Goal: Entertainment & Leisure: Consume media (video, audio)

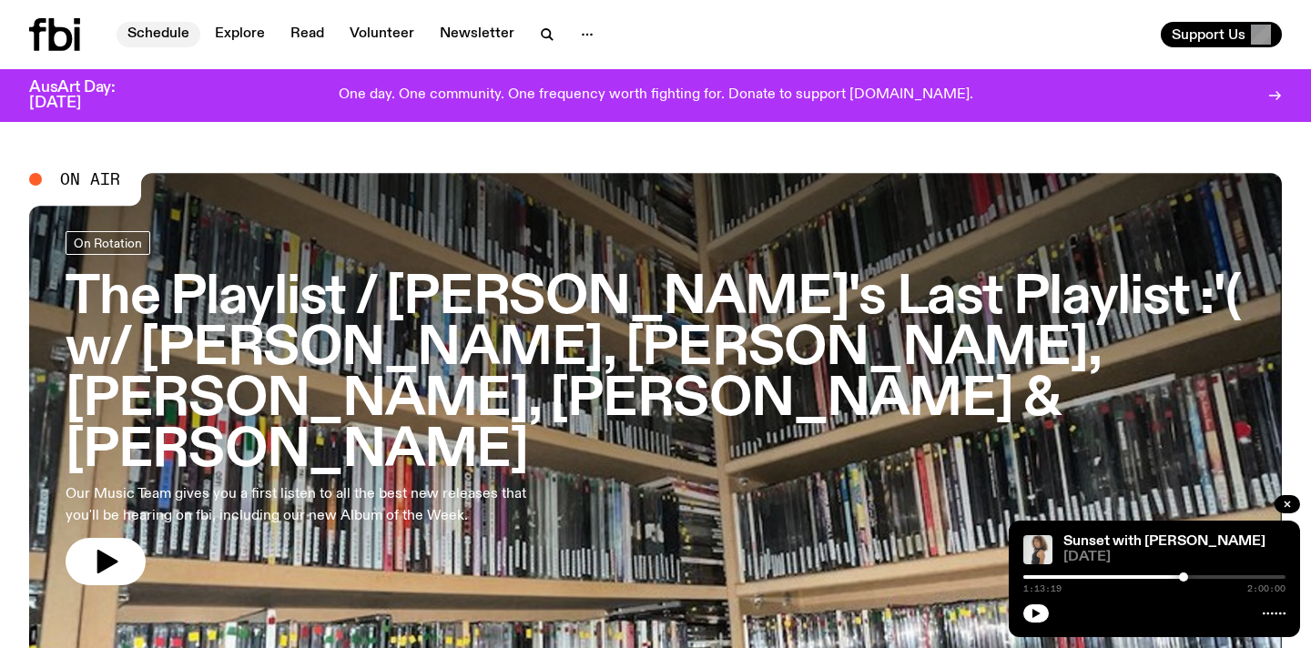
click at [171, 29] on link "Schedule" at bounding box center [159, 34] width 84 height 25
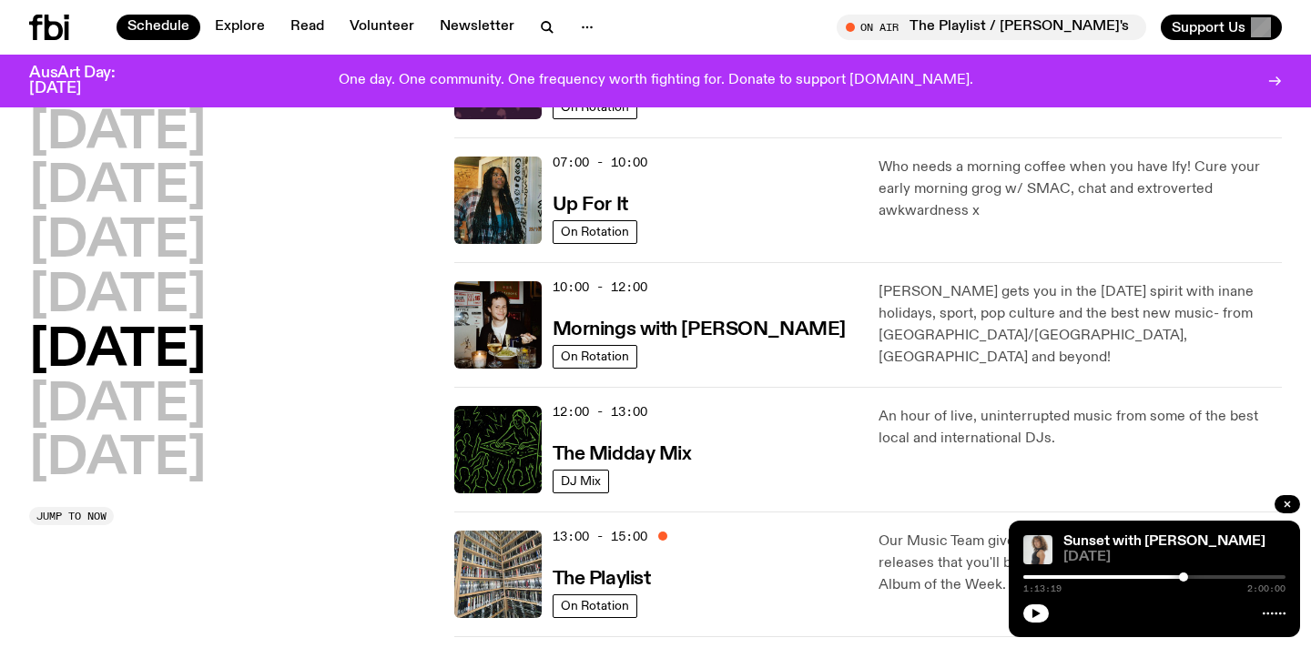
scroll to position [147, 0]
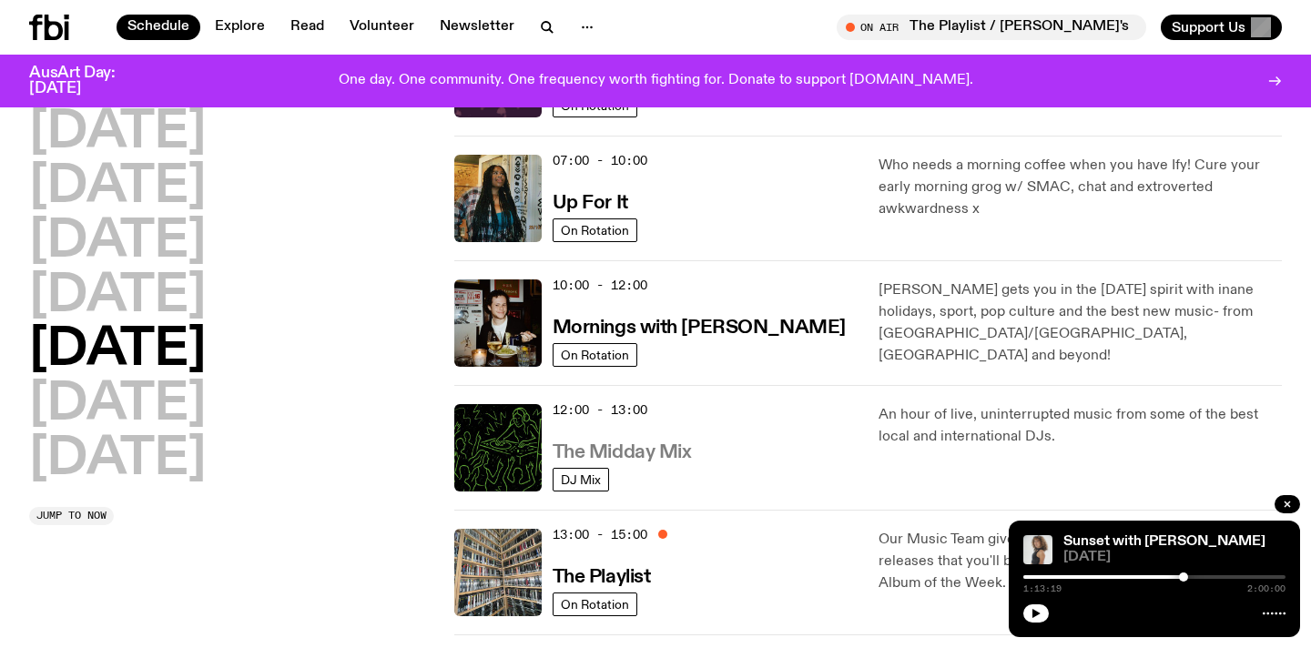
click at [642, 451] on h3 "The Midday Mix" at bounding box center [622, 452] width 139 height 19
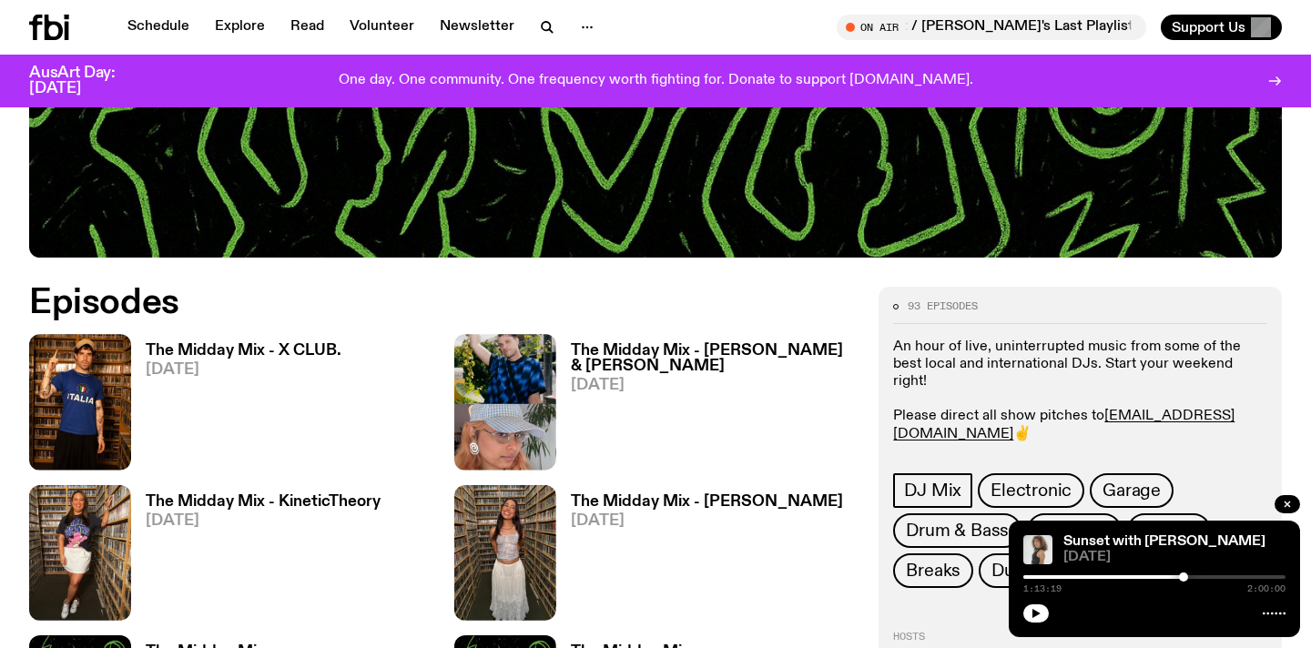
scroll to position [714, 0]
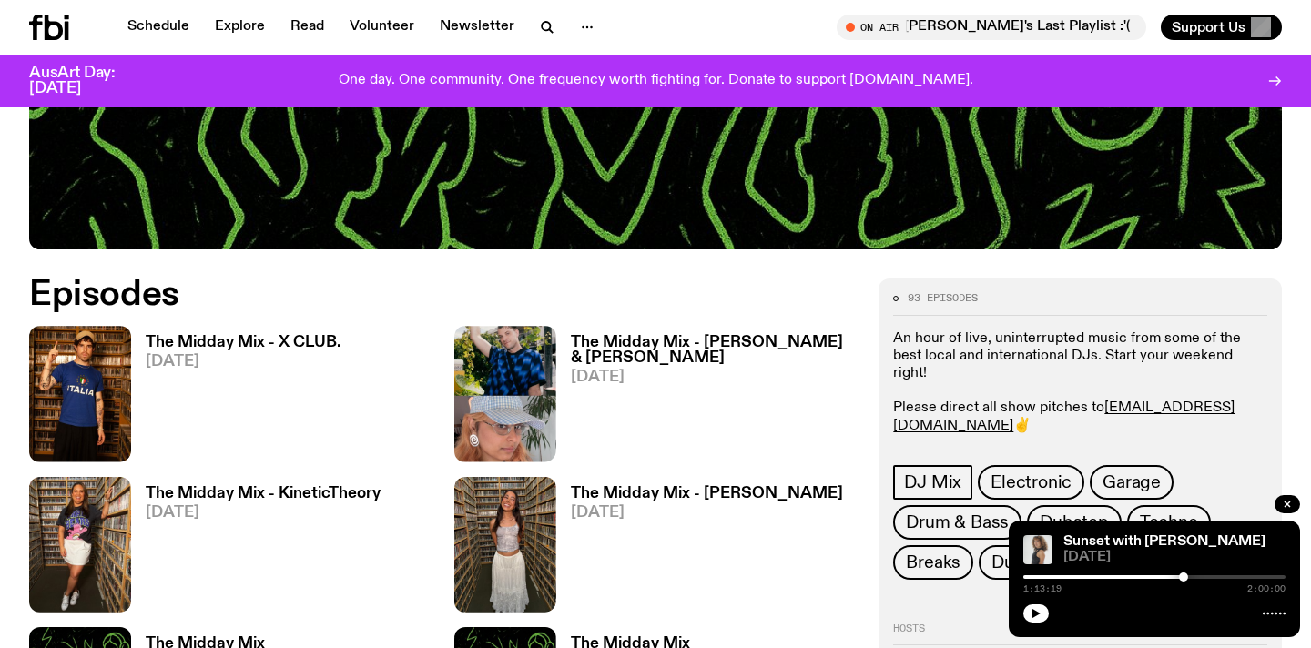
click at [260, 340] on h3 "The Midday Mix - X CLUB." at bounding box center [244, 342] width 196 height 15
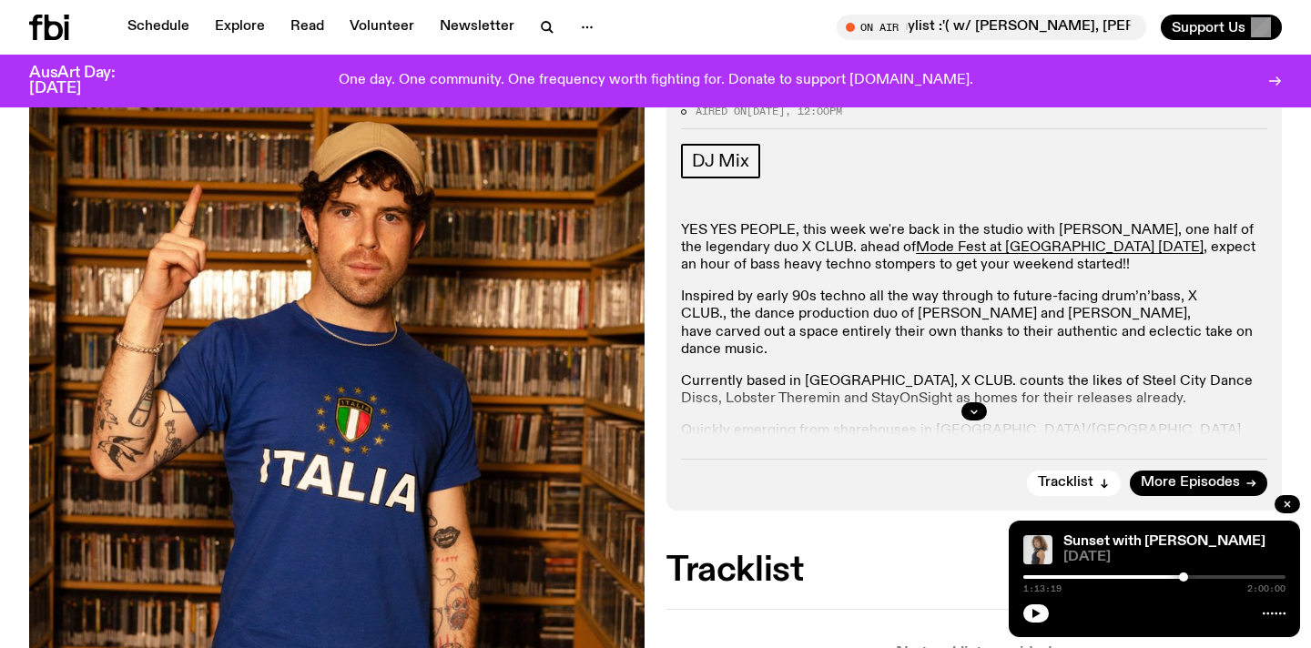
scroll to position [260, 0]
click at [970, 411] on icon "button" at bounding box center [974, 410] width 11 height 11
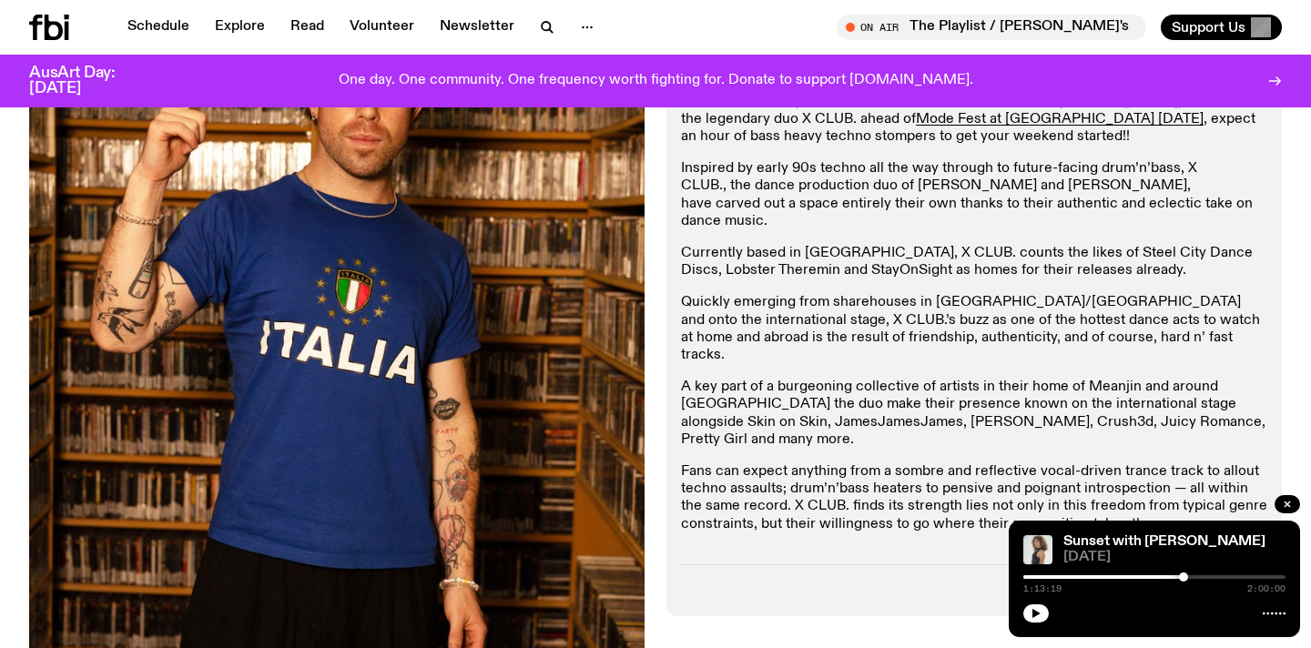
scroll to position [392, 0]
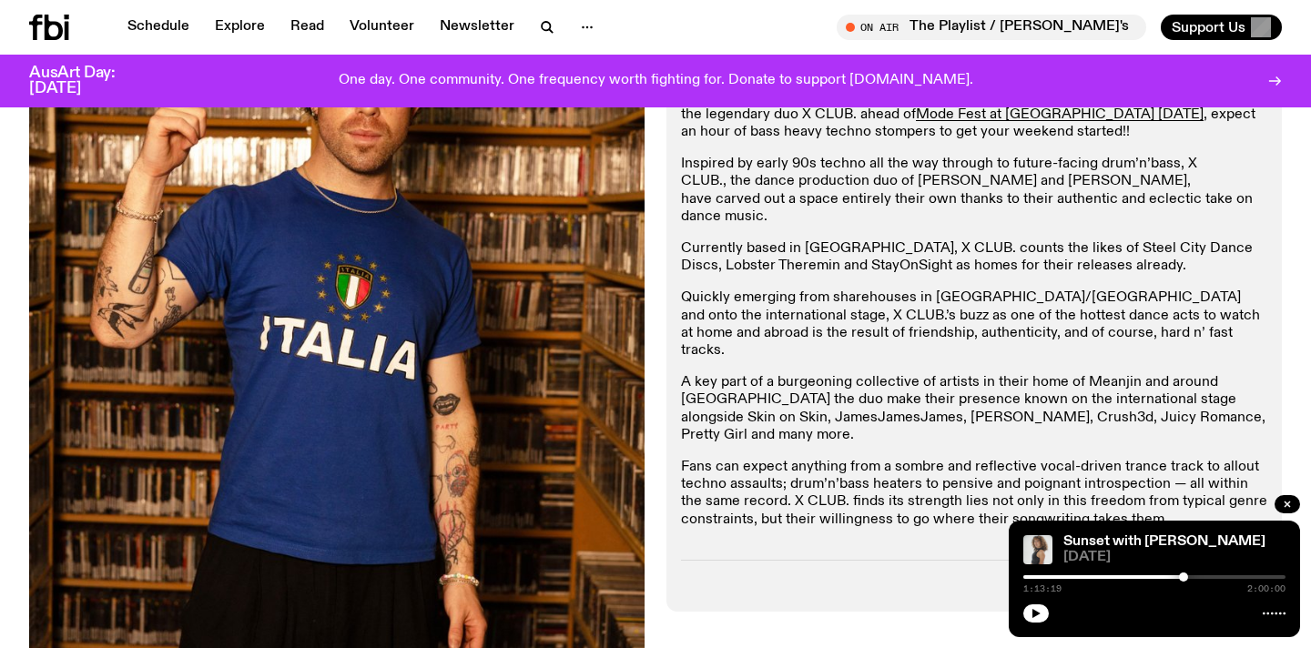
click at [777, 544] on link "Soundcloud" at bounding box center [789, 551] width 78 height 15
click at [544, 32] on icon "button" at bounding box center [547, 27] width 22 height 22
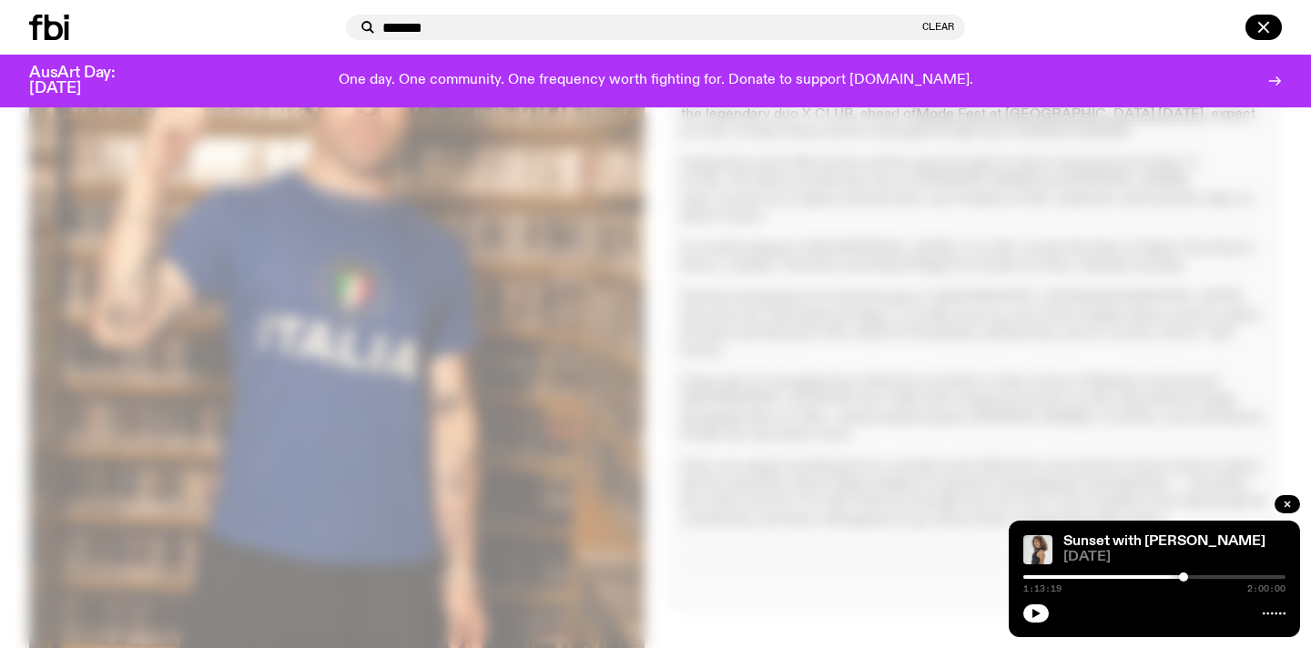
type input "*******"
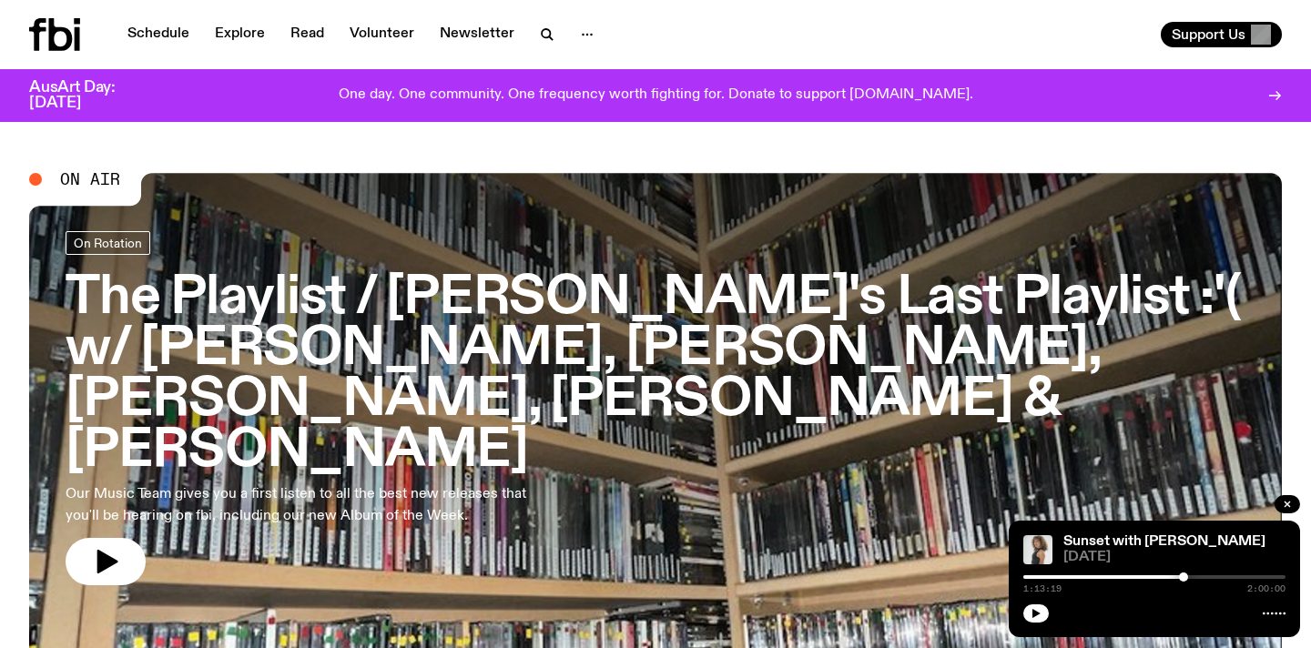
click at [669, 30] on div "Support Us" at bounding box center [972, 34] width 619 height 25
click at [542, 29] on icon "button" at bounding box center [546, 33] width 8 height 8
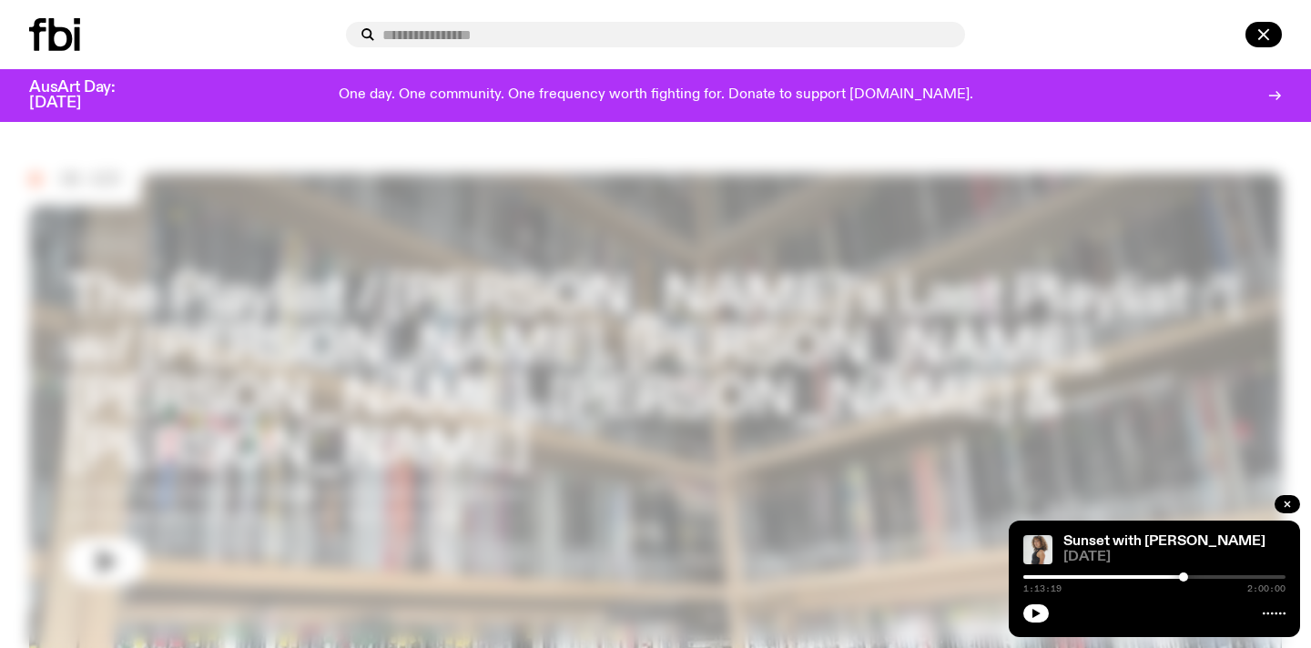
type input "*"
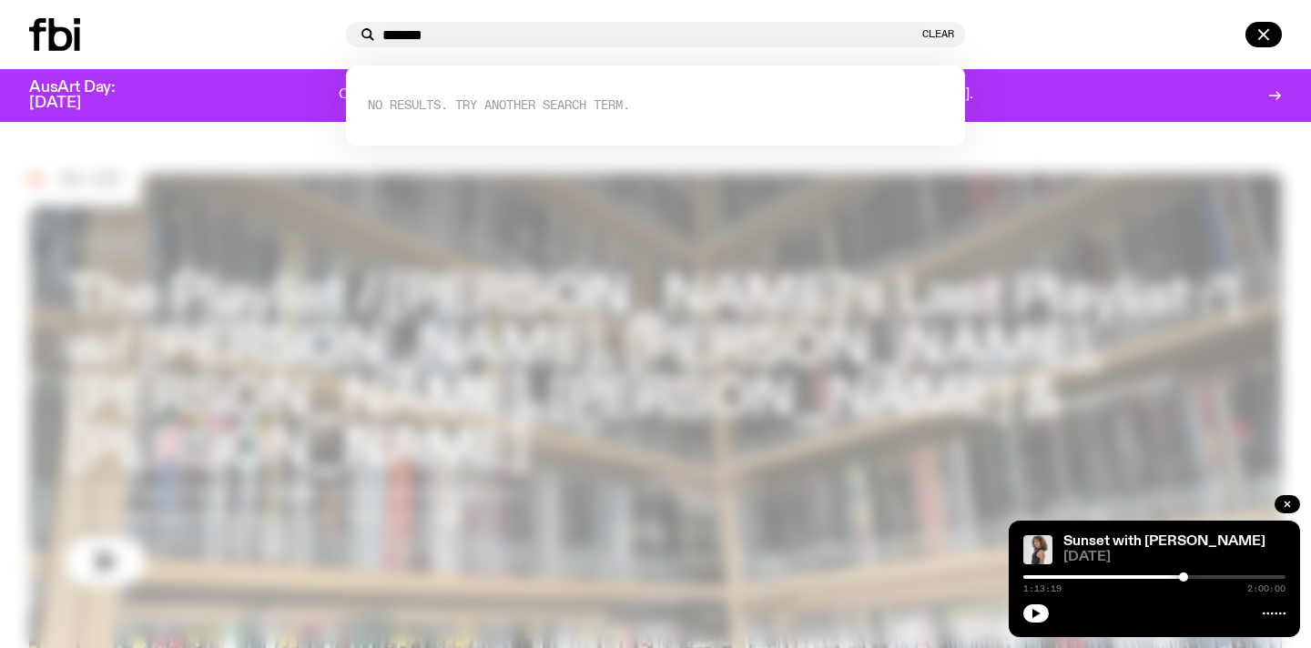
click at [491, 43] on input "*******" at bounding box center [650, 34] width 536 height 15
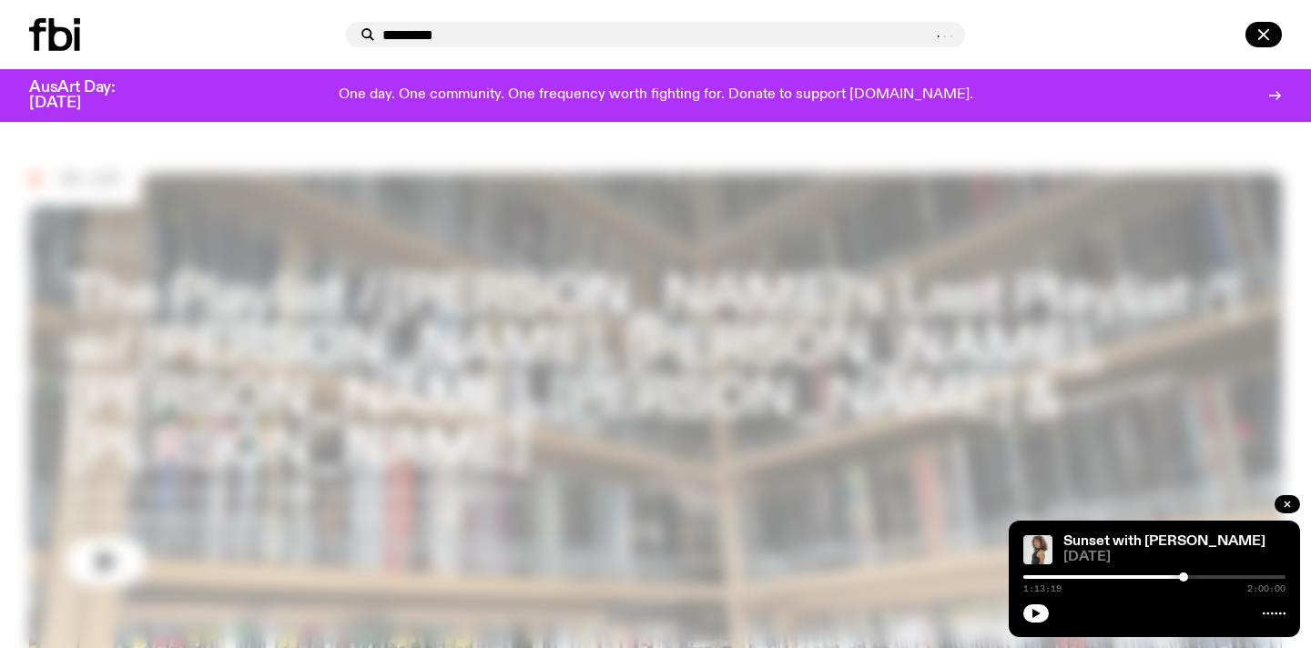
type input "*********"
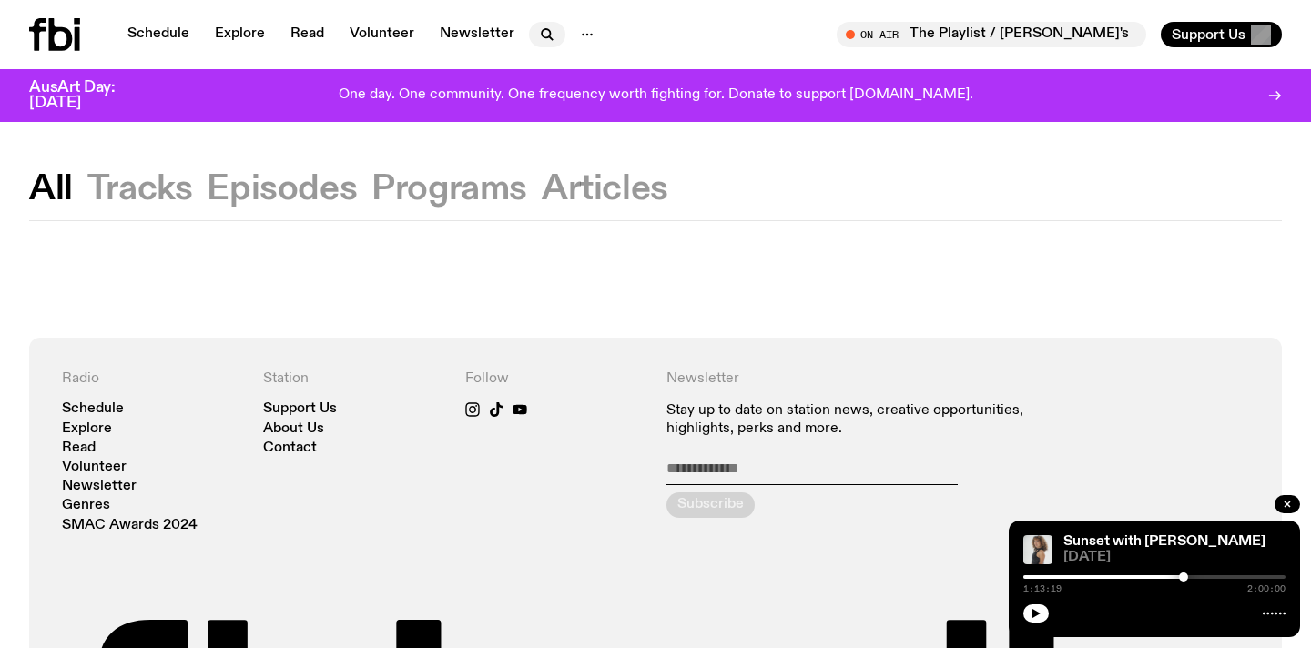
click at [550, 30] on icon "button" at bounding box center [547, 35] width 22 height 22
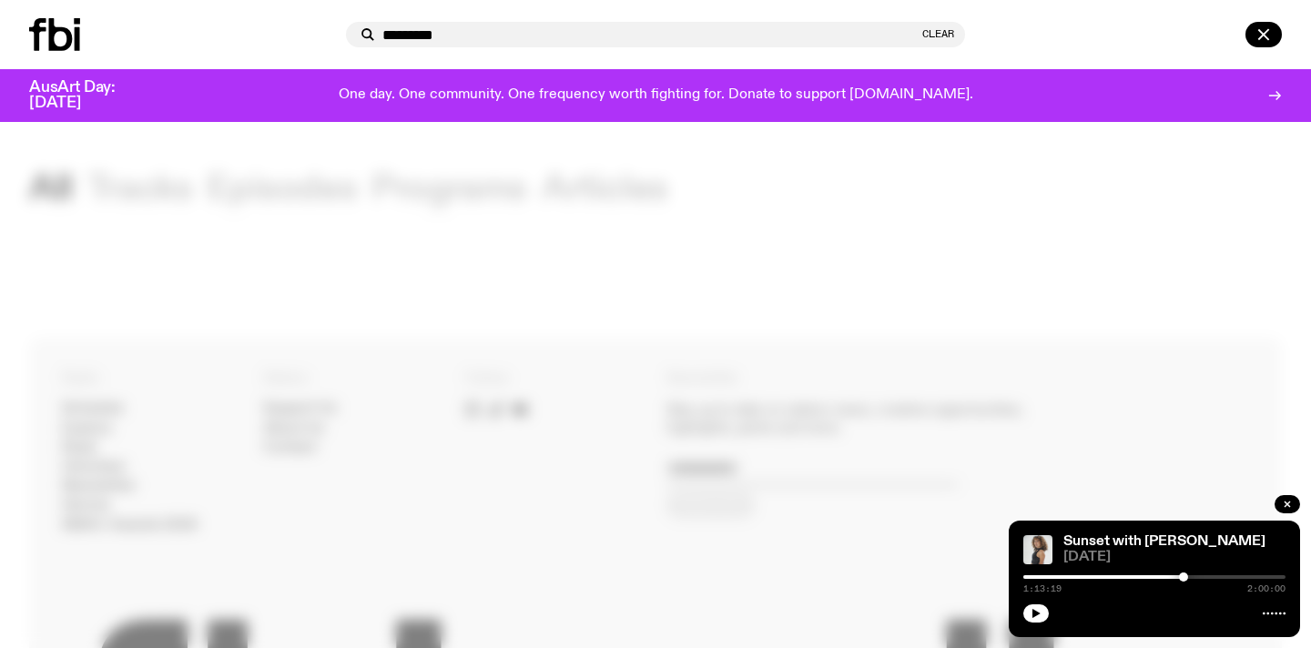
click at [520, 32] on input "*********" at bounding box center [650, 34] width 536 height 15
type input "*********"
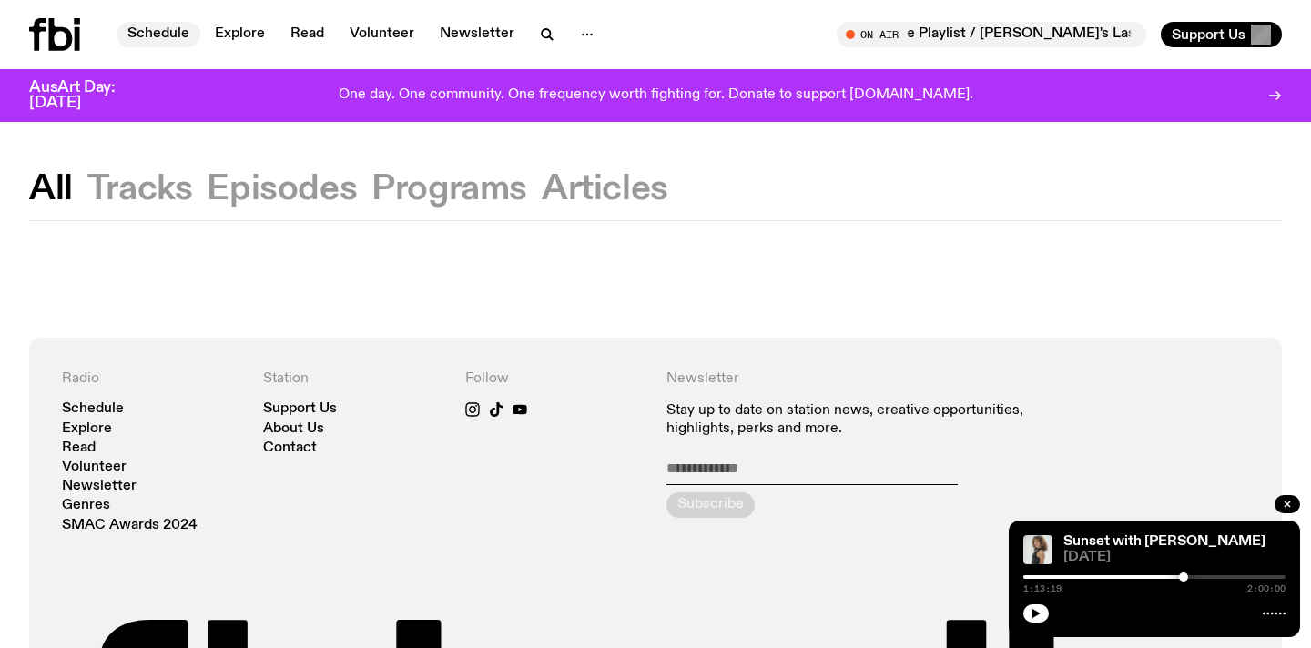
click at [183, 26] on link "Schedule" at bounding box center [159, 34] width 84 height 25
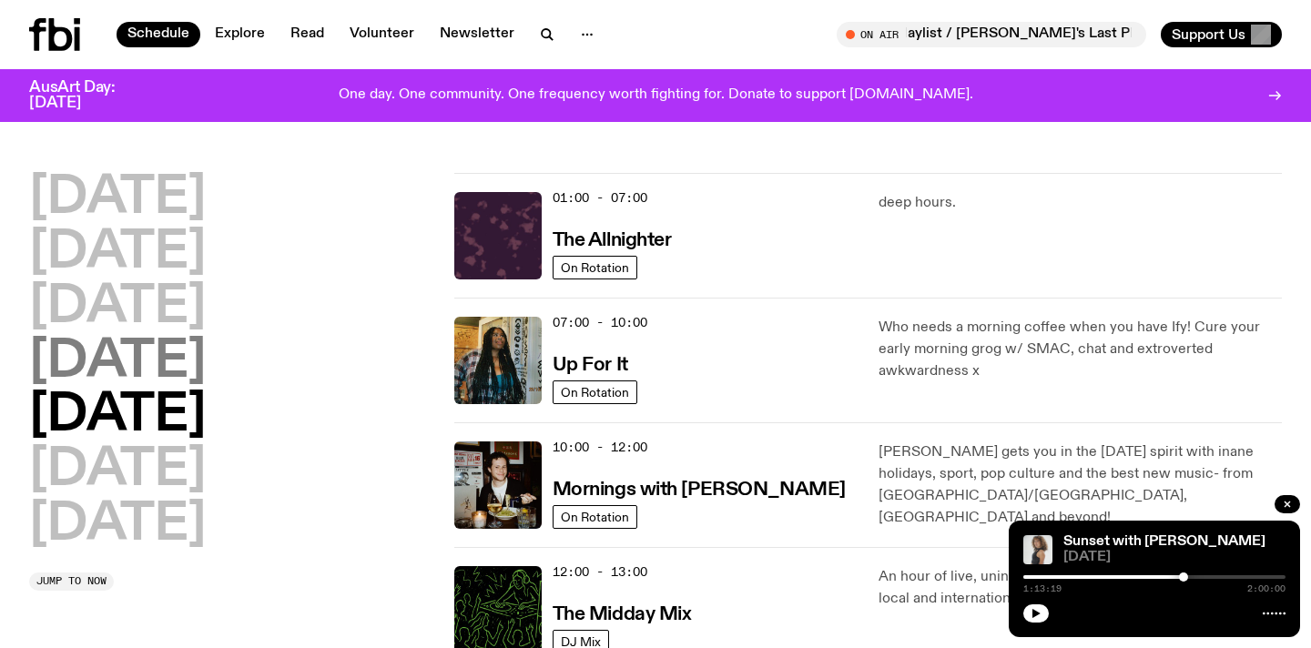
click at [181, 360] on h2 "[DATE]" at bounding box center [117, 362] width 177 height 51
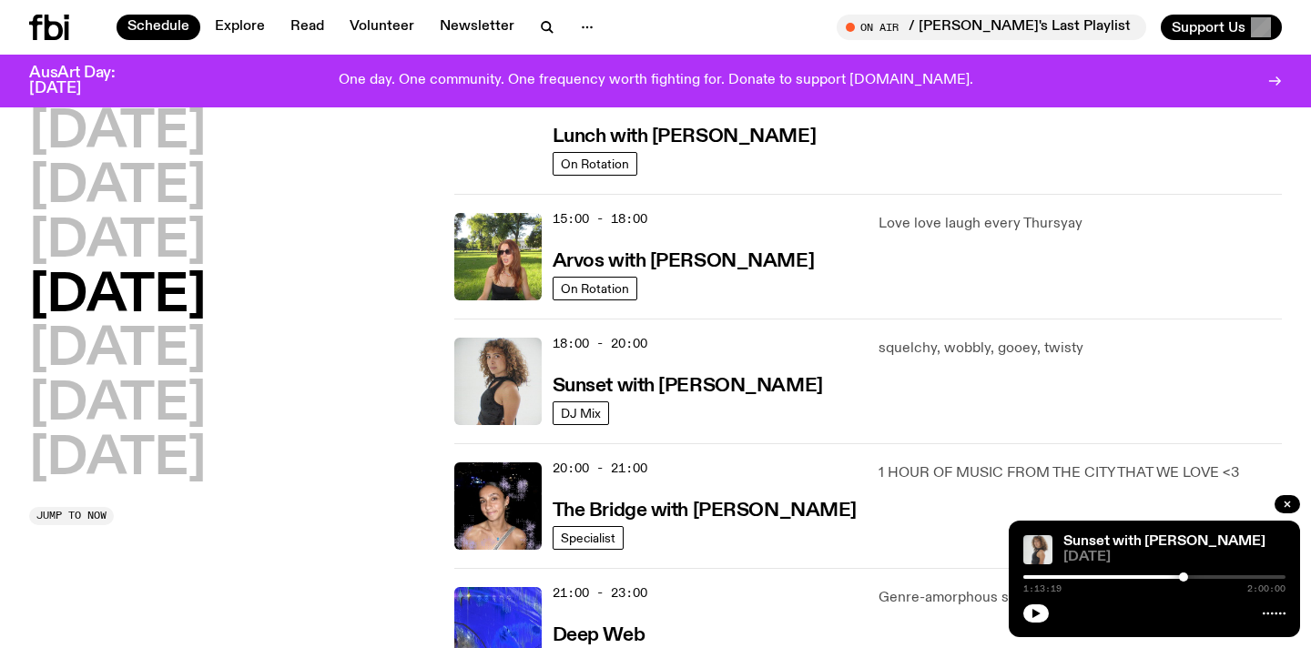
scroll to position [630, 0]
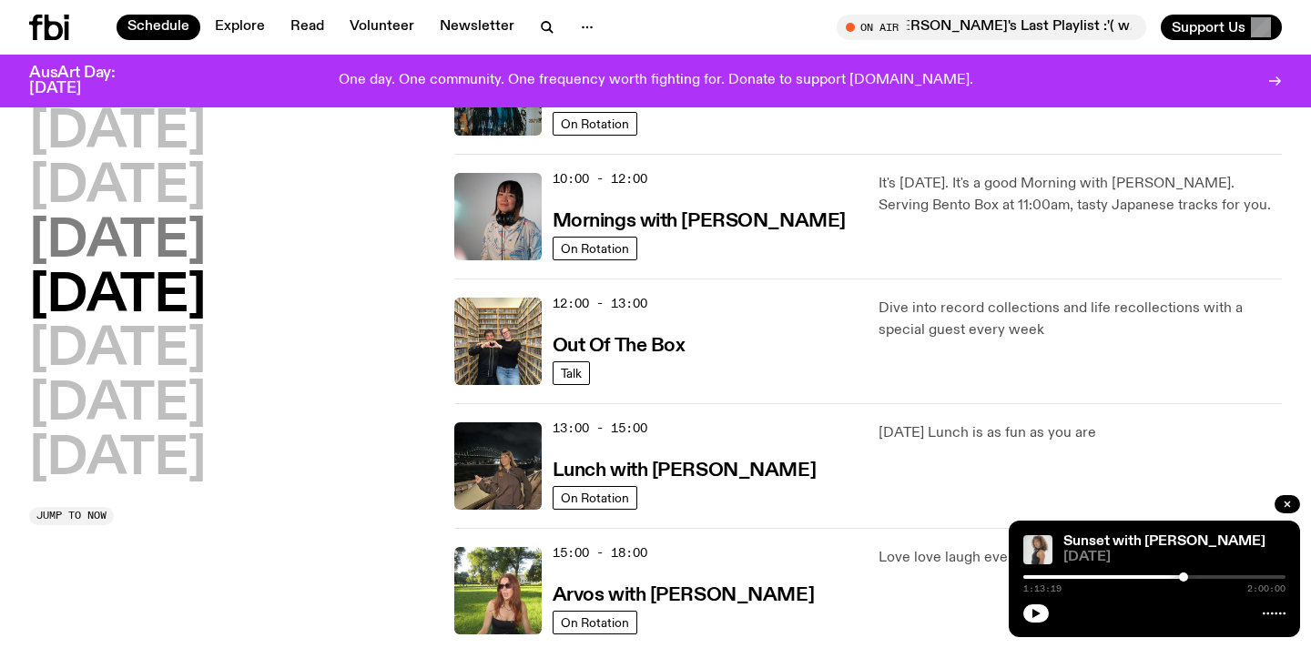
click at [118, 242] on h2 "[DATE]" at bounding box center [117, 242] width 177 height 51
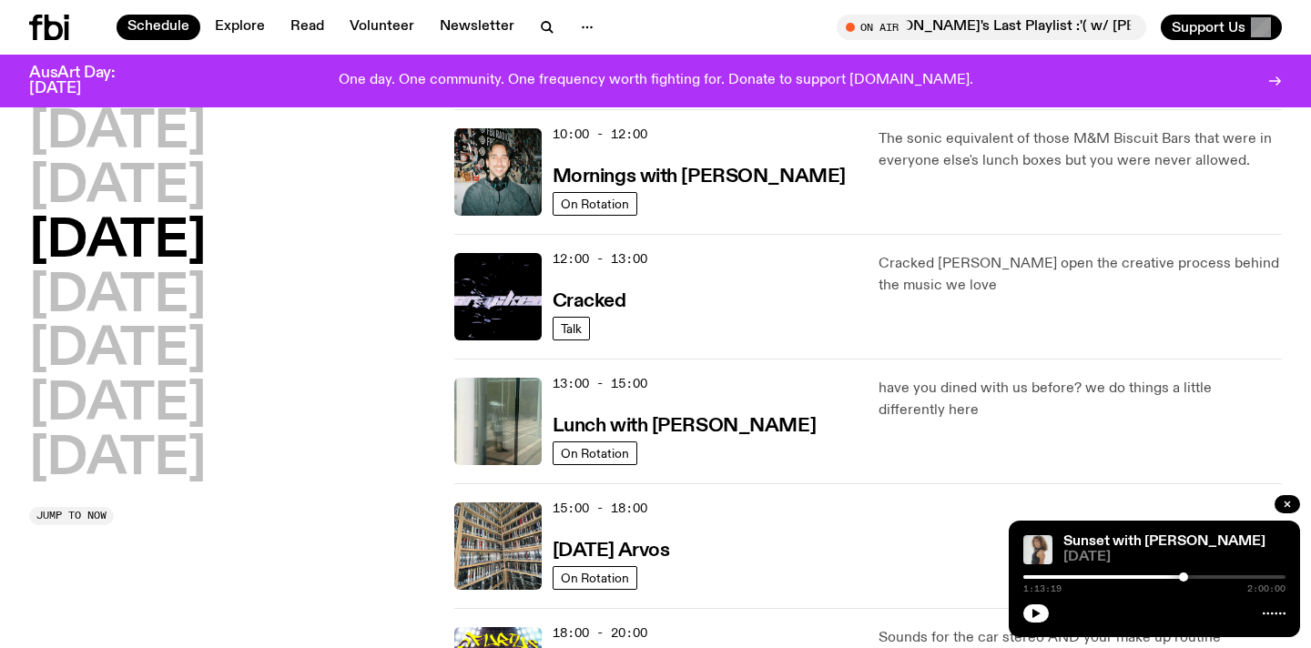
scroll to position [323, 0]
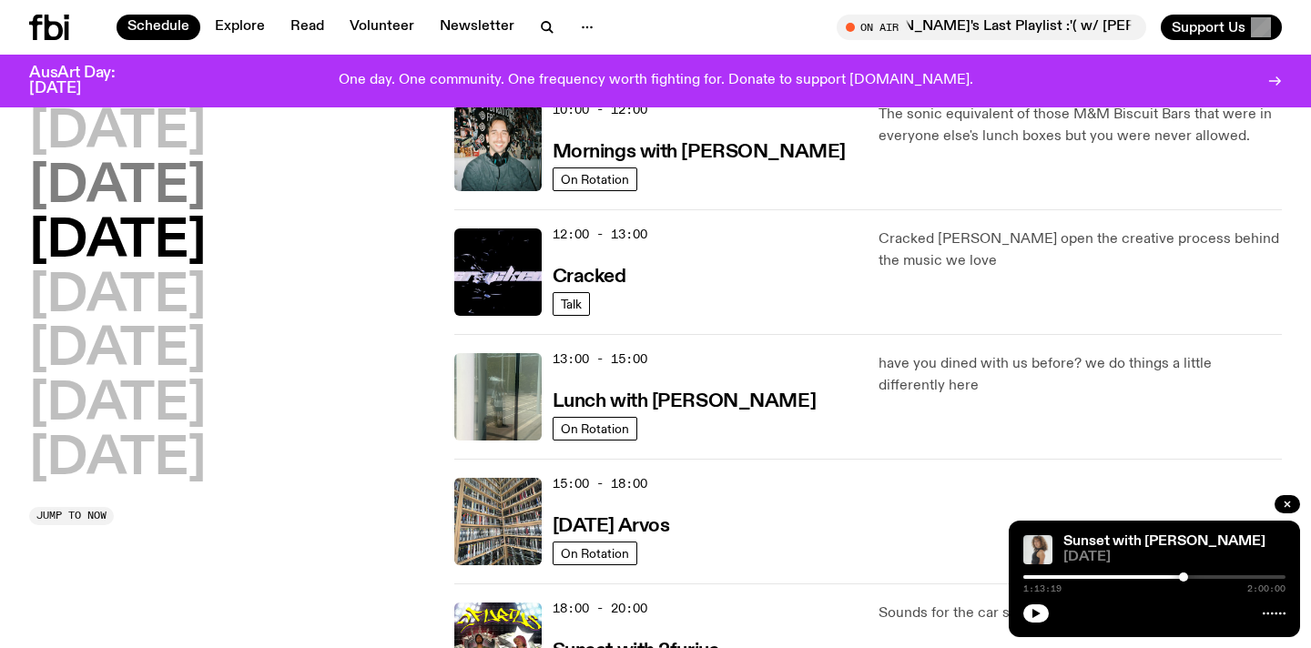
click at [128, 162] on h2 "[DATE]" at bounding box center [117, 187] width 177 height 51
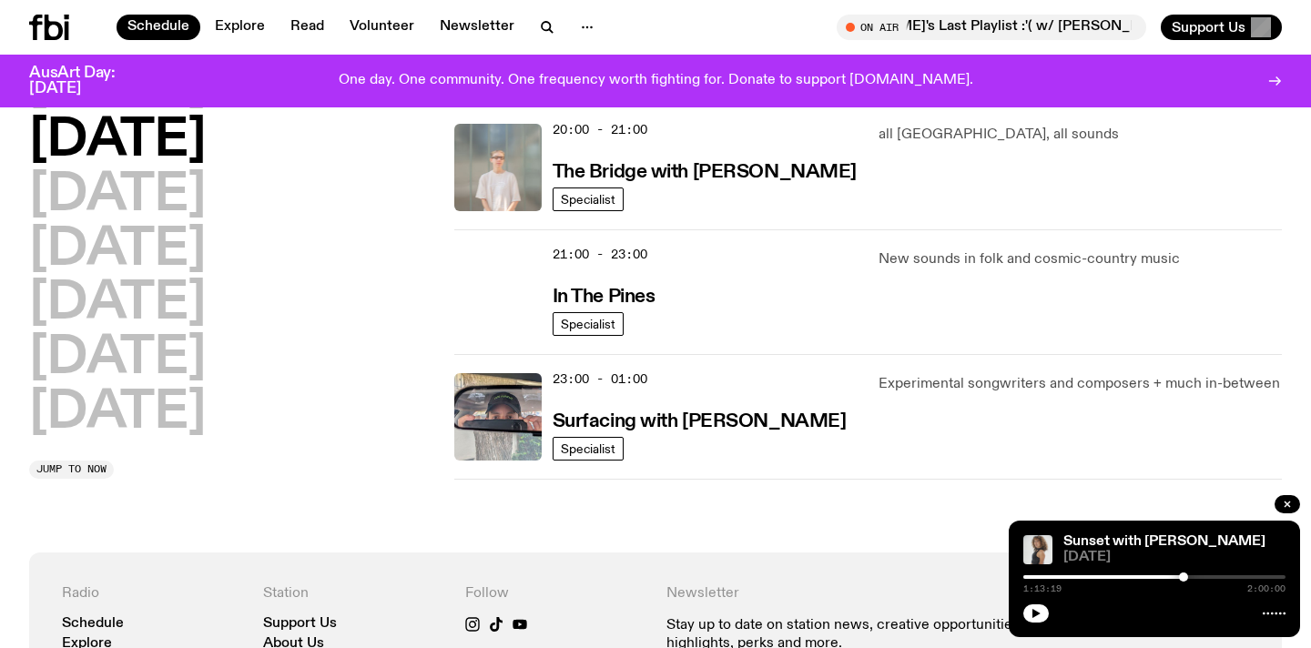
scroll to position [929, 0]
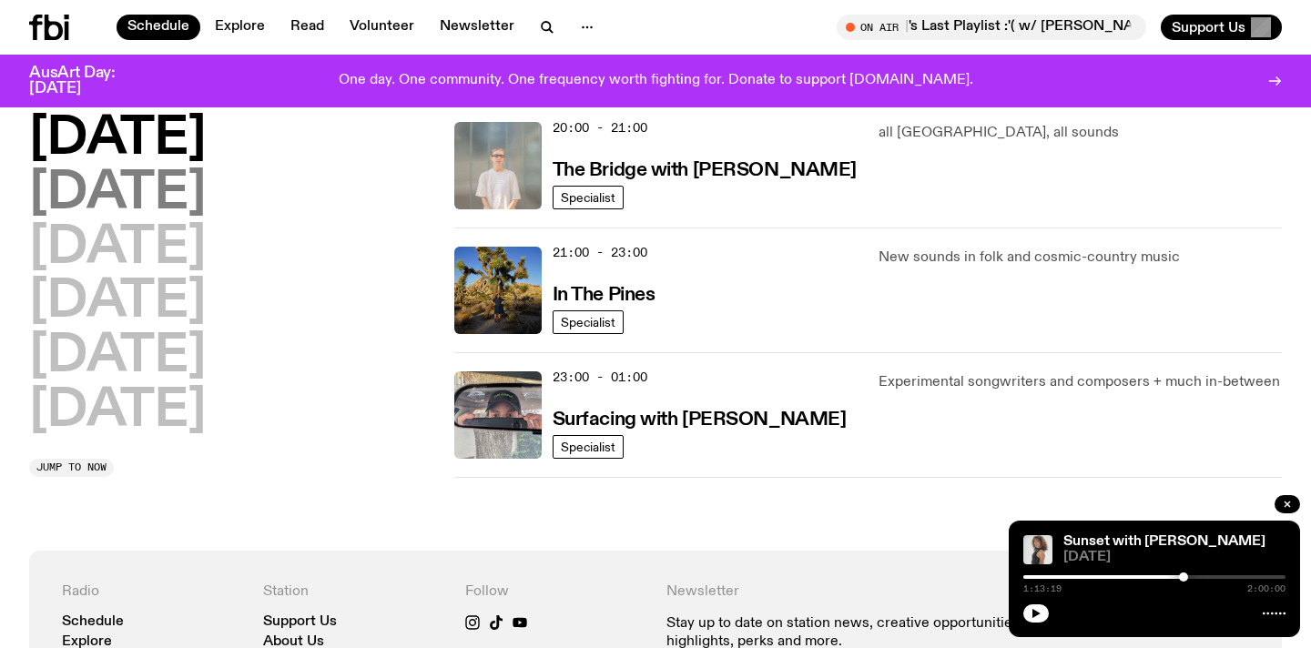
click at [167, 192] on h2 "[DATE]" at bounding box center [117, 193] width 177 height 51
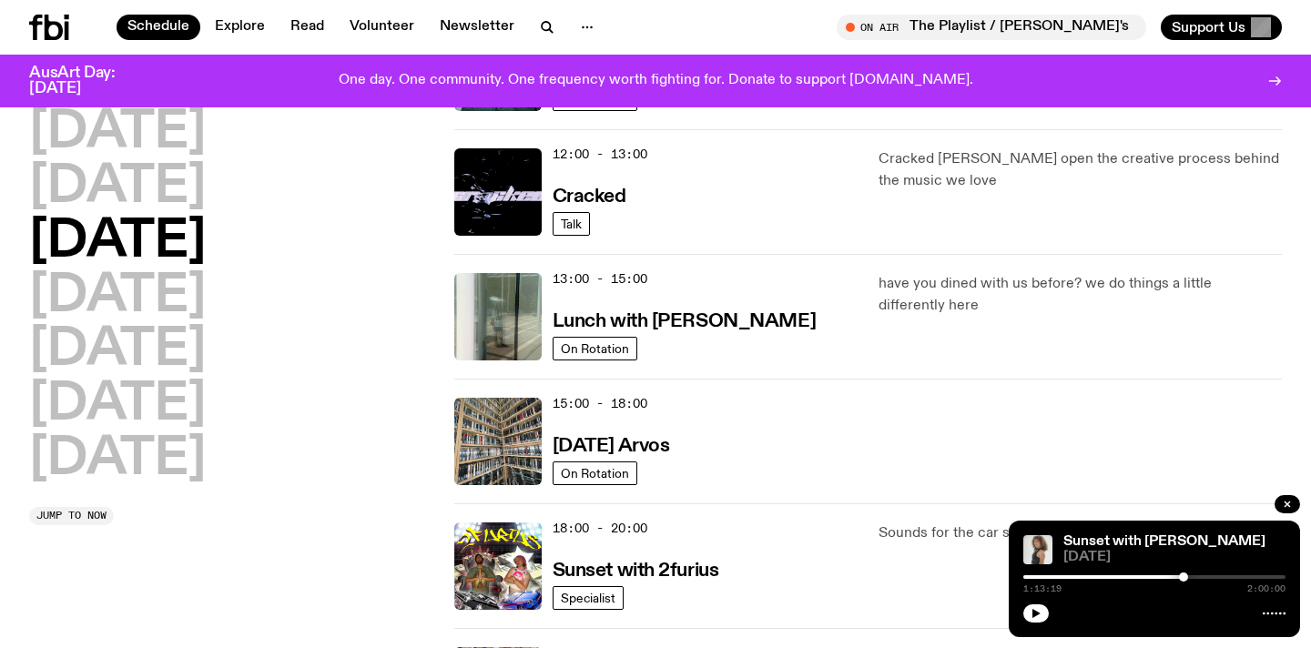
scroll to position [570, 0]
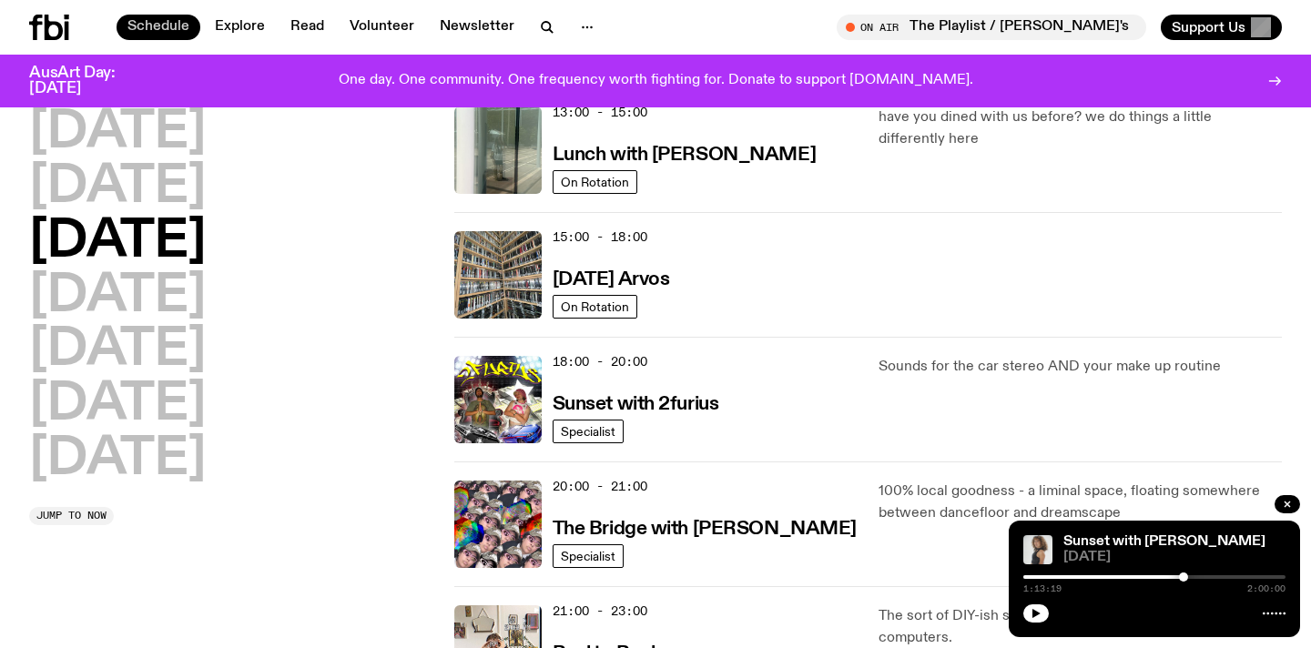
click at [171, 21] on link "Schedule" at bounding box center [159, 27] width 84 height 25
click at [188, 272] on h2 "[DATE]" at bounding box center [117, 296] width 177 height 51
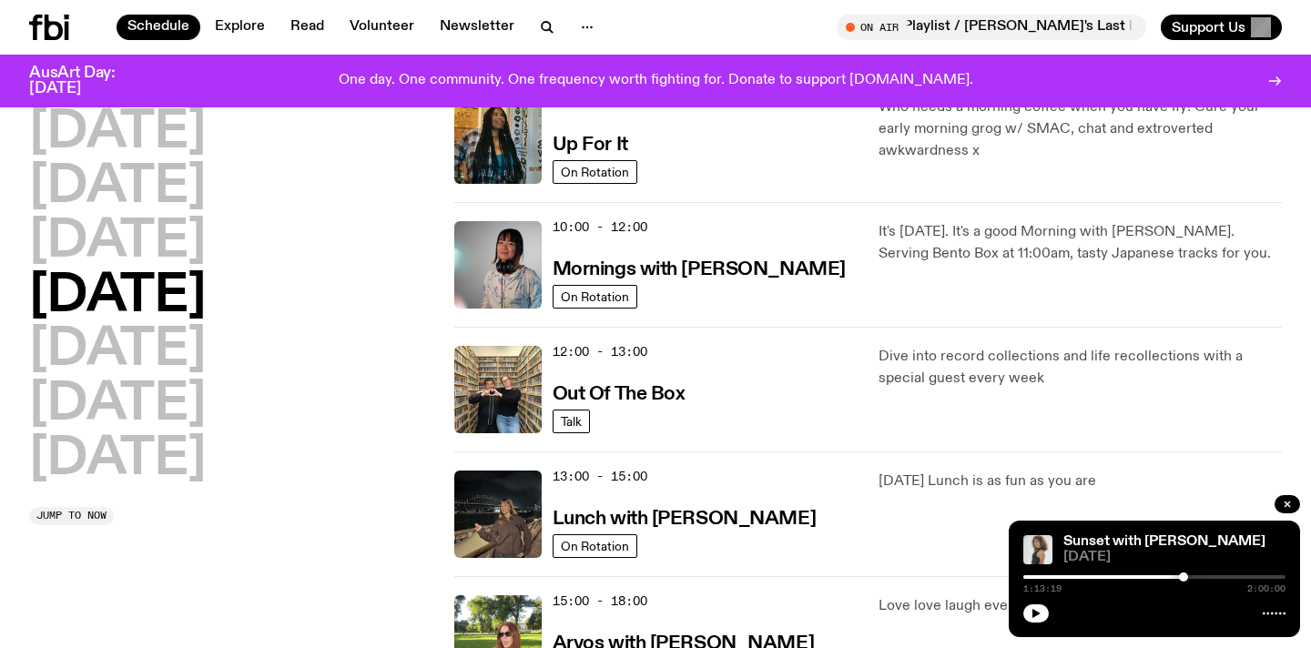
scroll to position [51, 0]
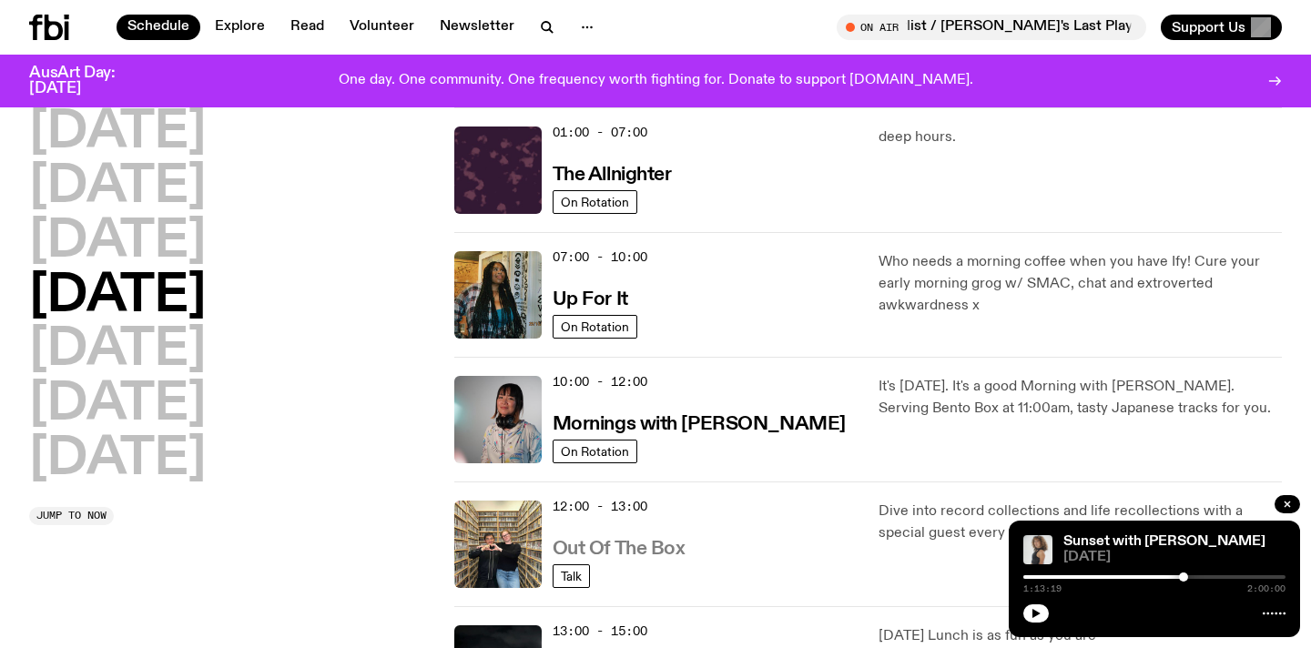
click at [642, 547] on h3 "Out Of The Box" at bounding box center [619, 549] width 133 height 19
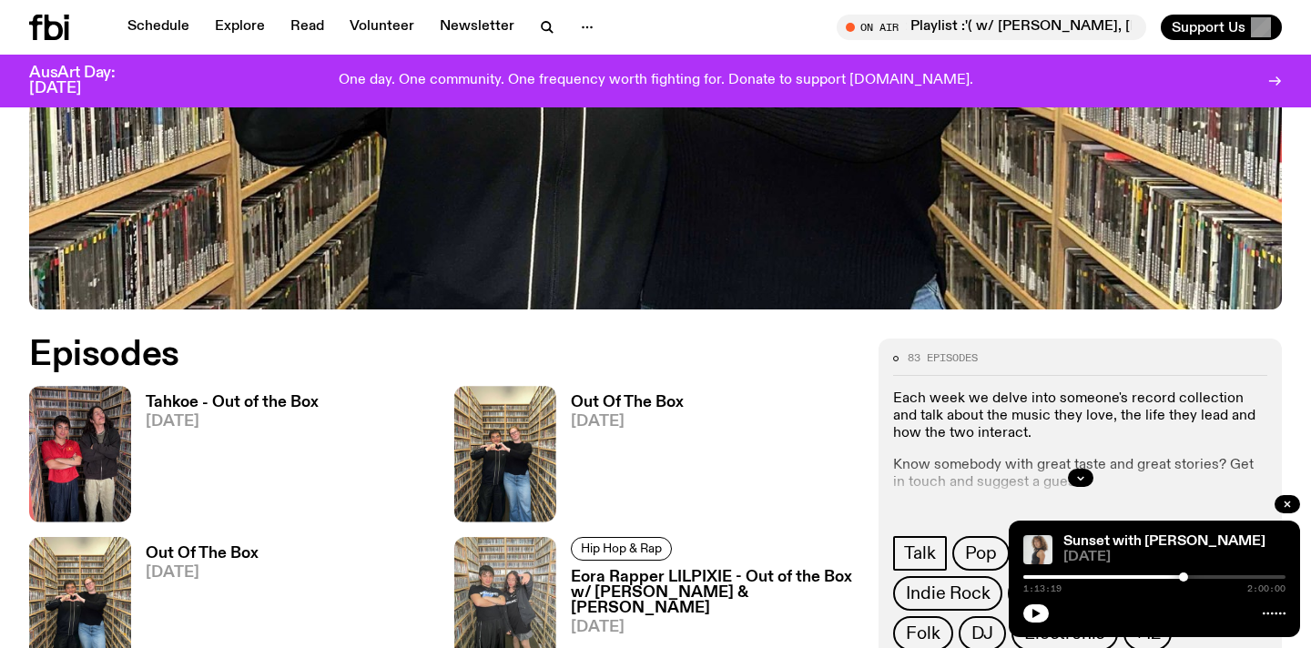
scroll to position [921, 0]
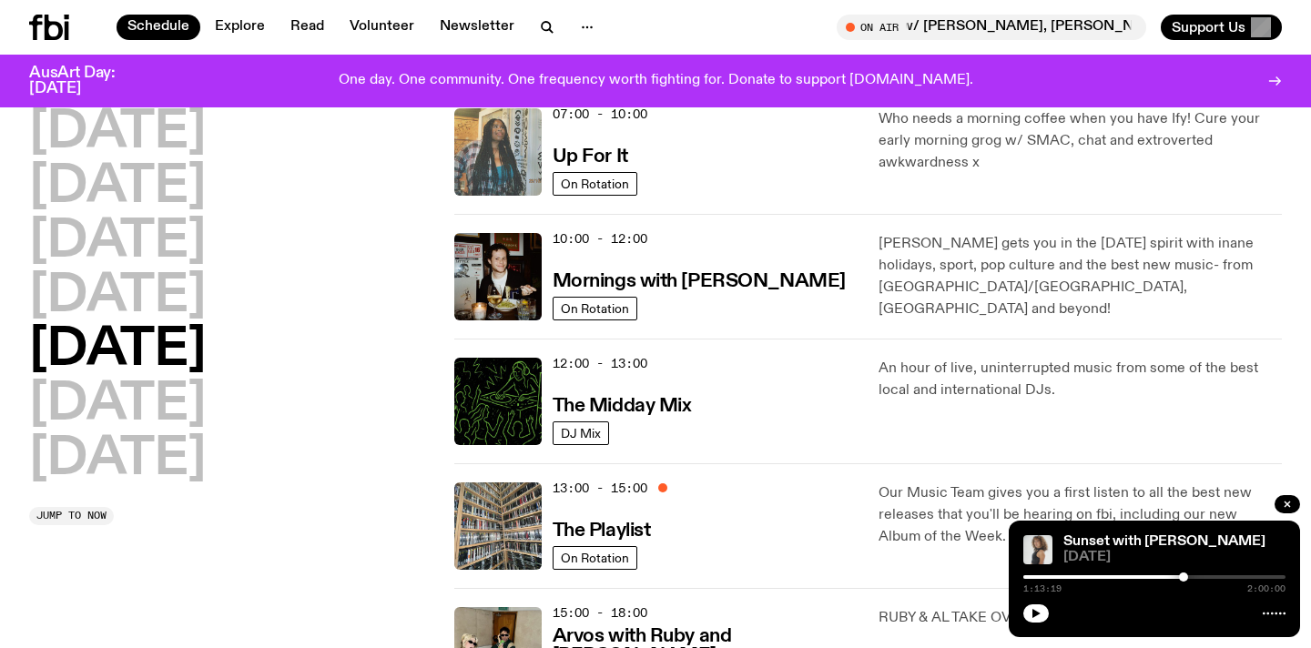
scroll to position [190, 0]
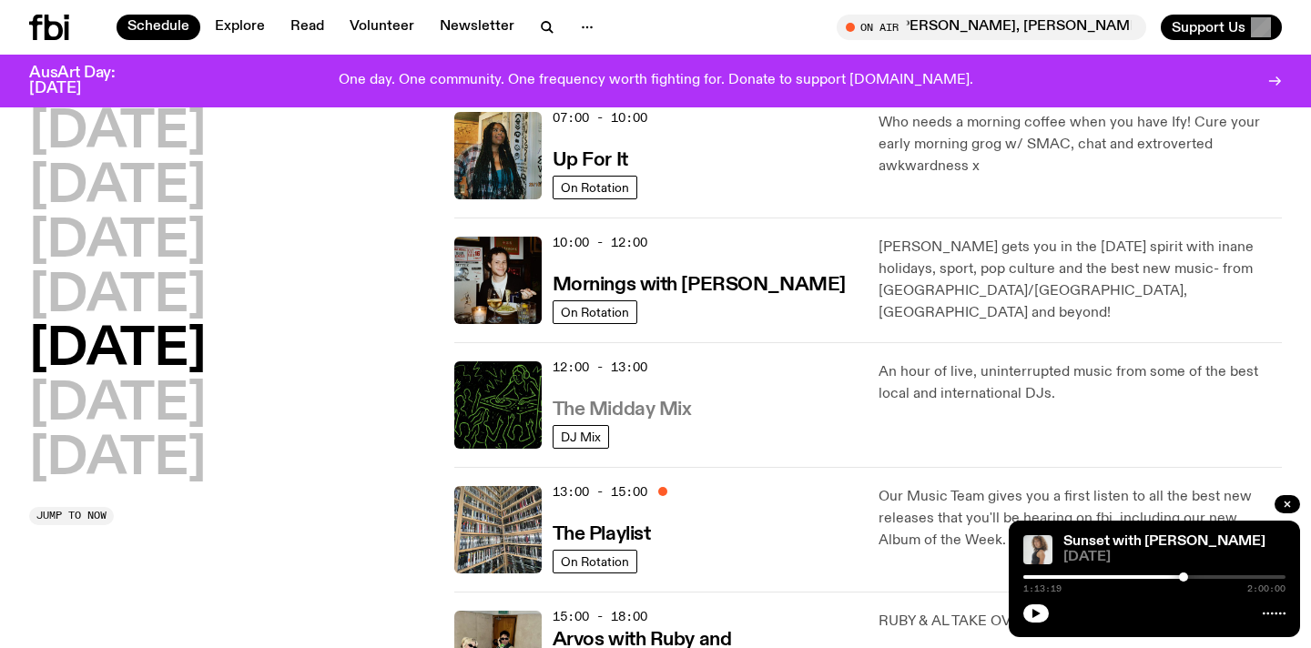
click at [623, 419] on h3 "The Midday Mix" at bounding box center [622, 410] width 139 height 19
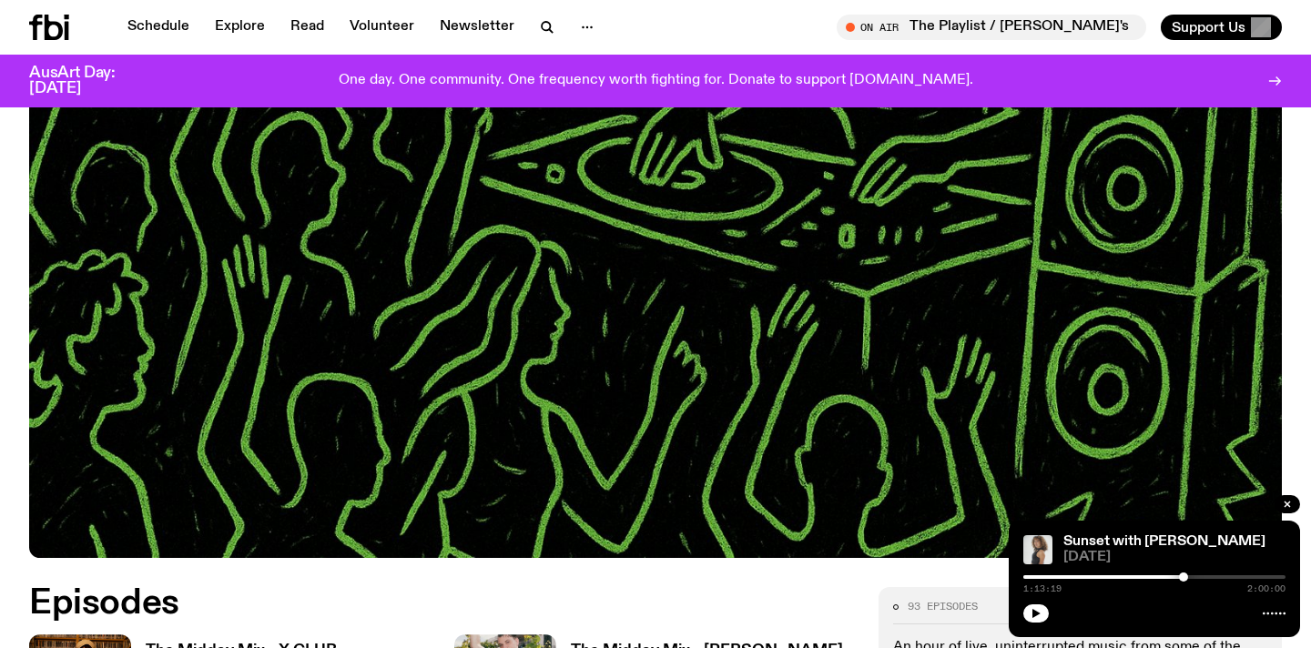
scroll to position [239, 0]
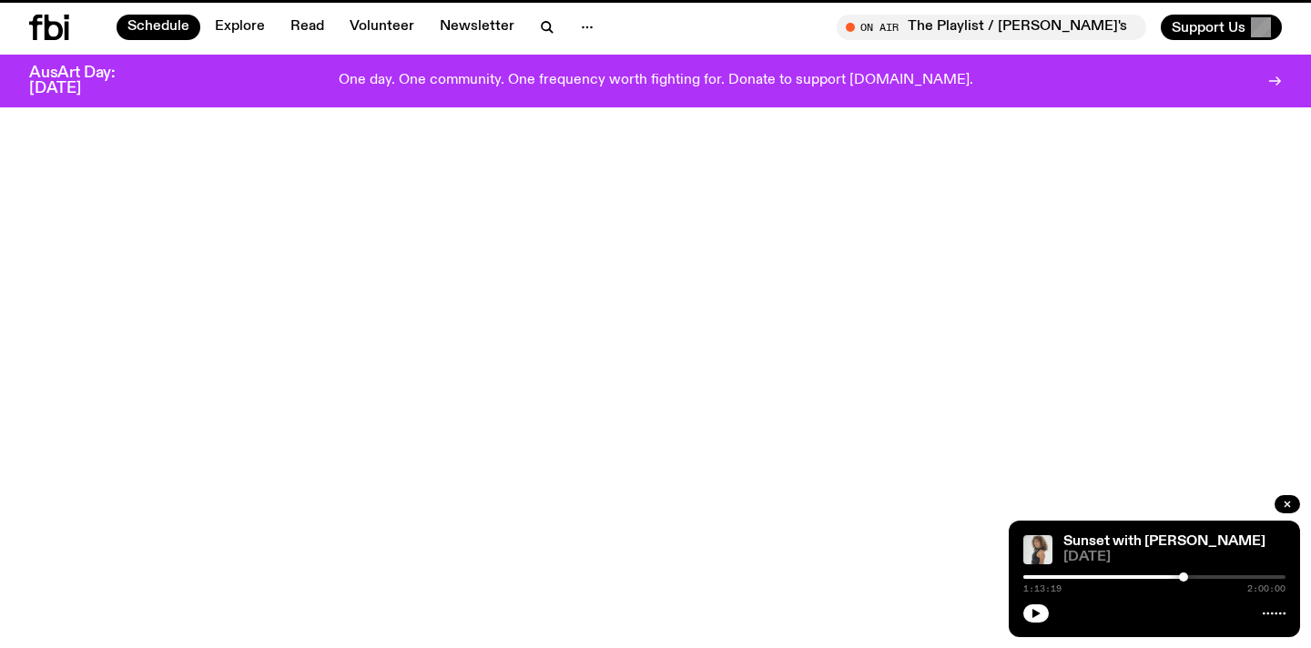
scroll to position [190, 0]
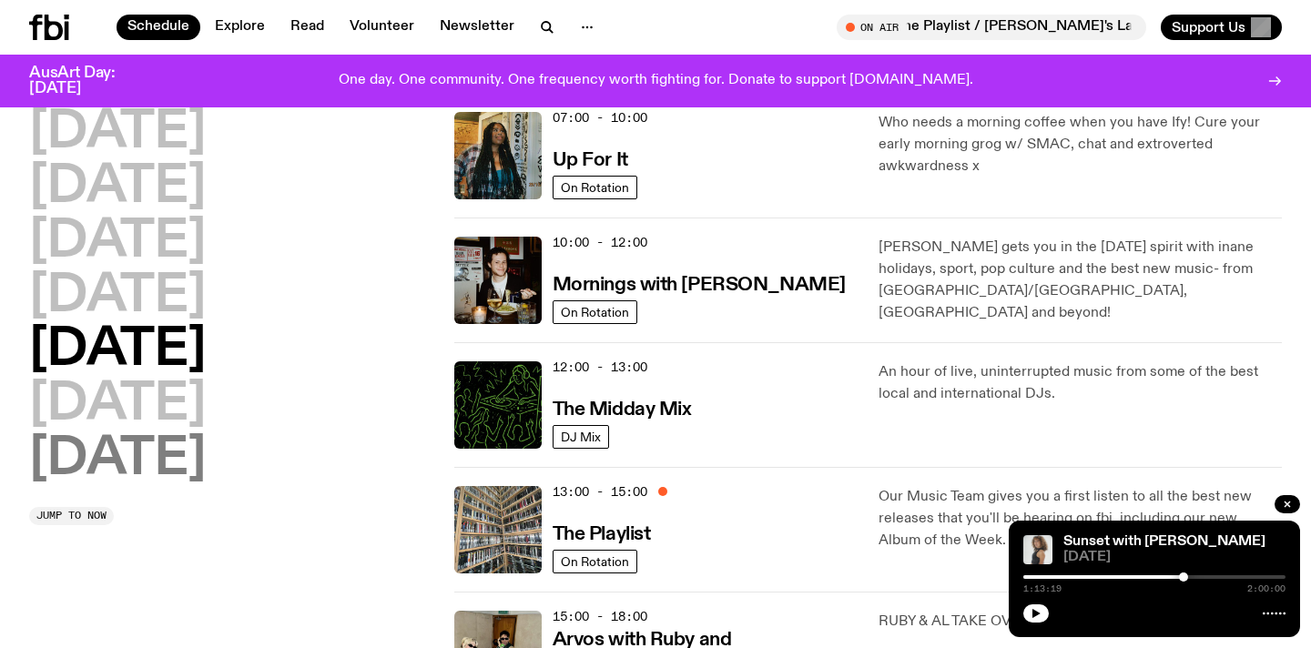
click at [135, 452] on h2 "[DATE]" at bounding box center [117, 459] width 177 height 51
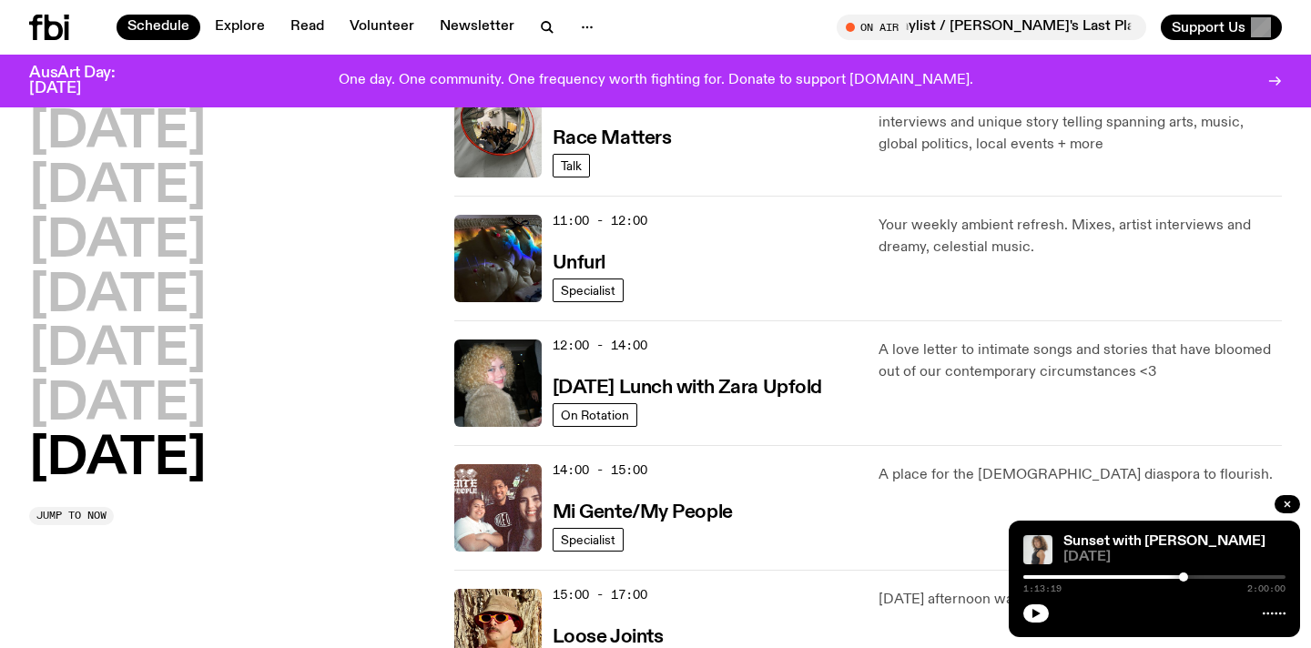
scroll to position [607, 0]
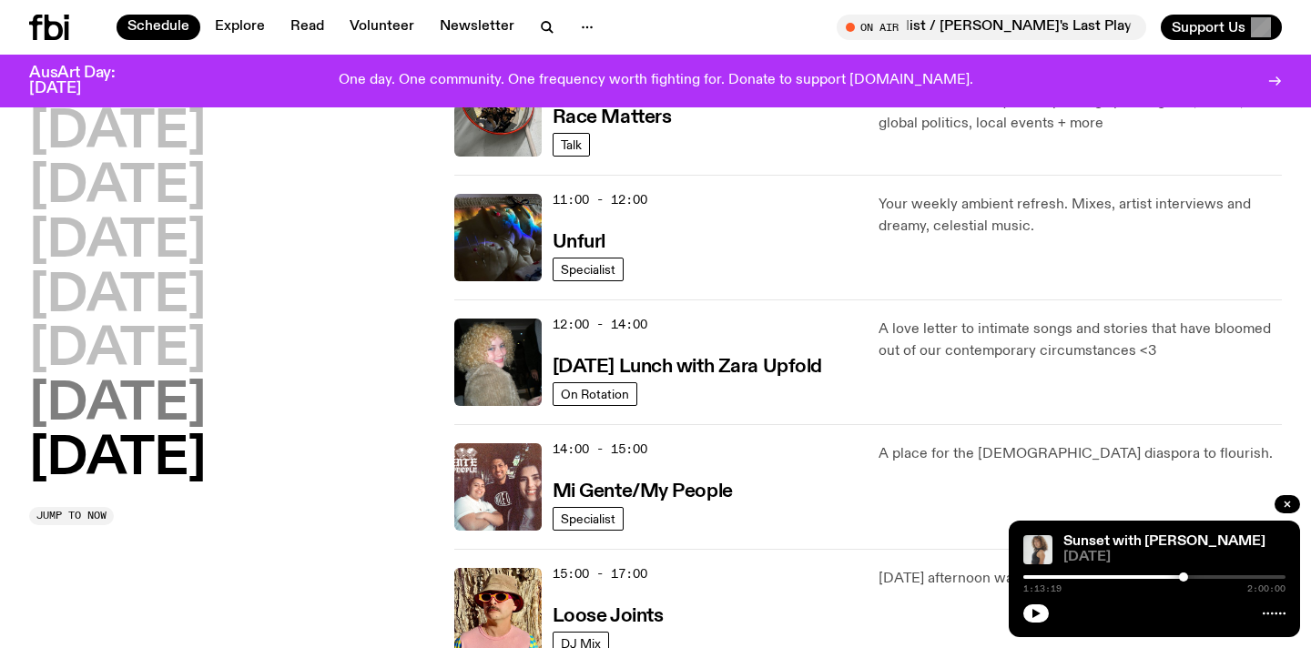
click at [206, 391] on h2 "[DATE]" at bounding box center [117, 405] width 177 height 51
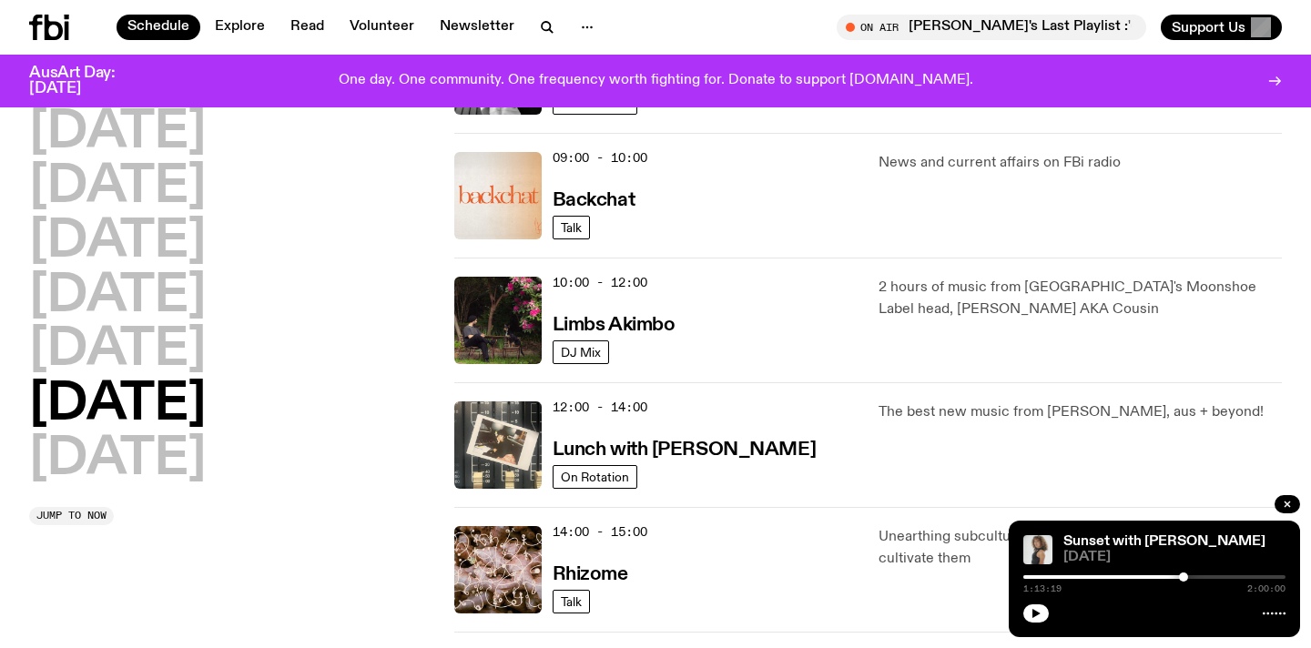
scroll to position [437, 0]
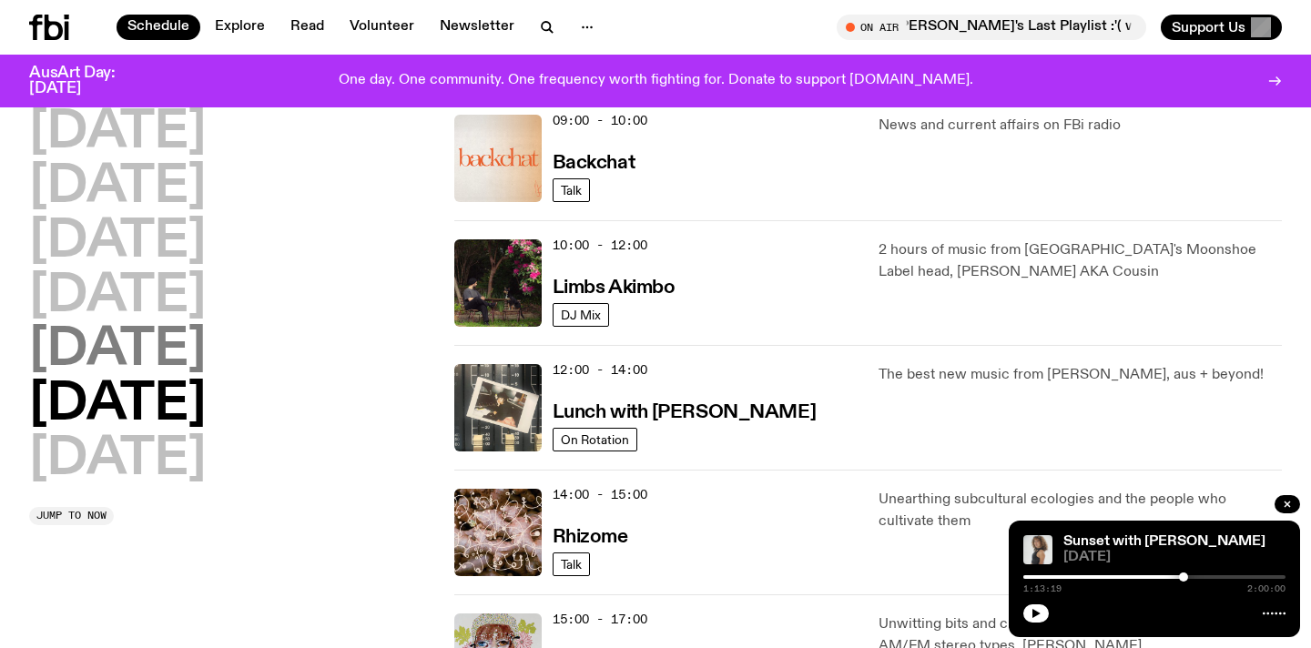
click at [139, 341] on h2 "[DATE]" at bounding box center [117, 350] width 177 height 51
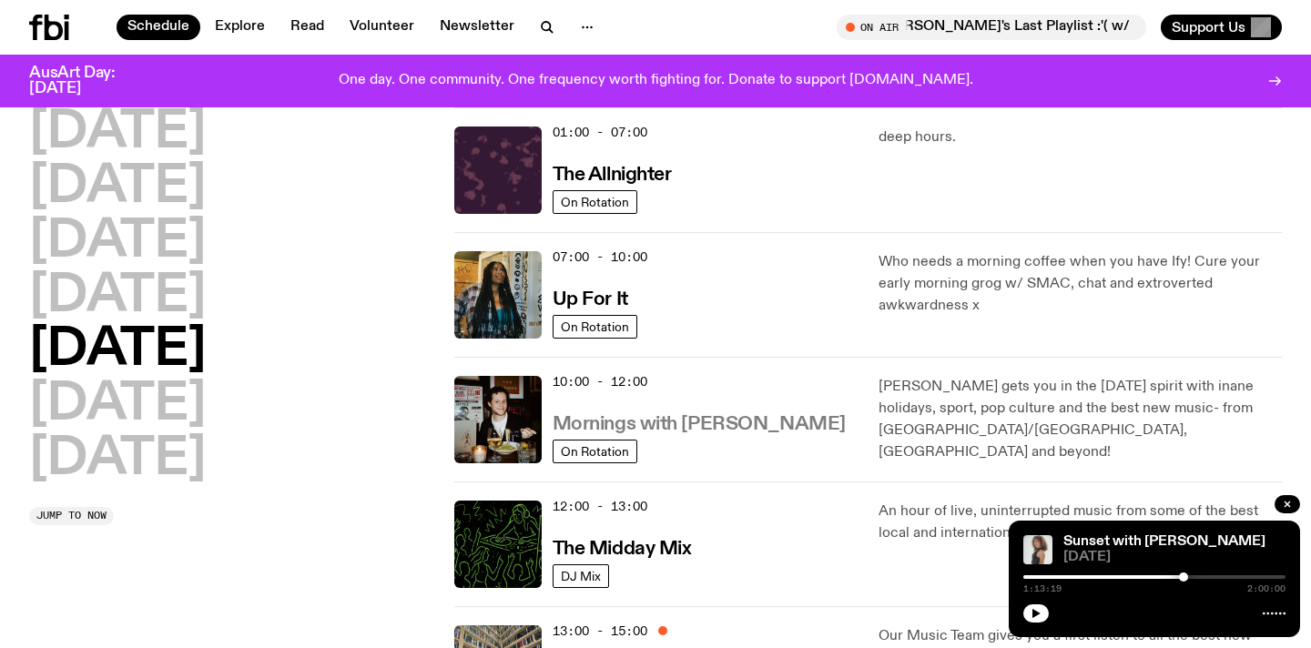
scroll to position [122, 0]
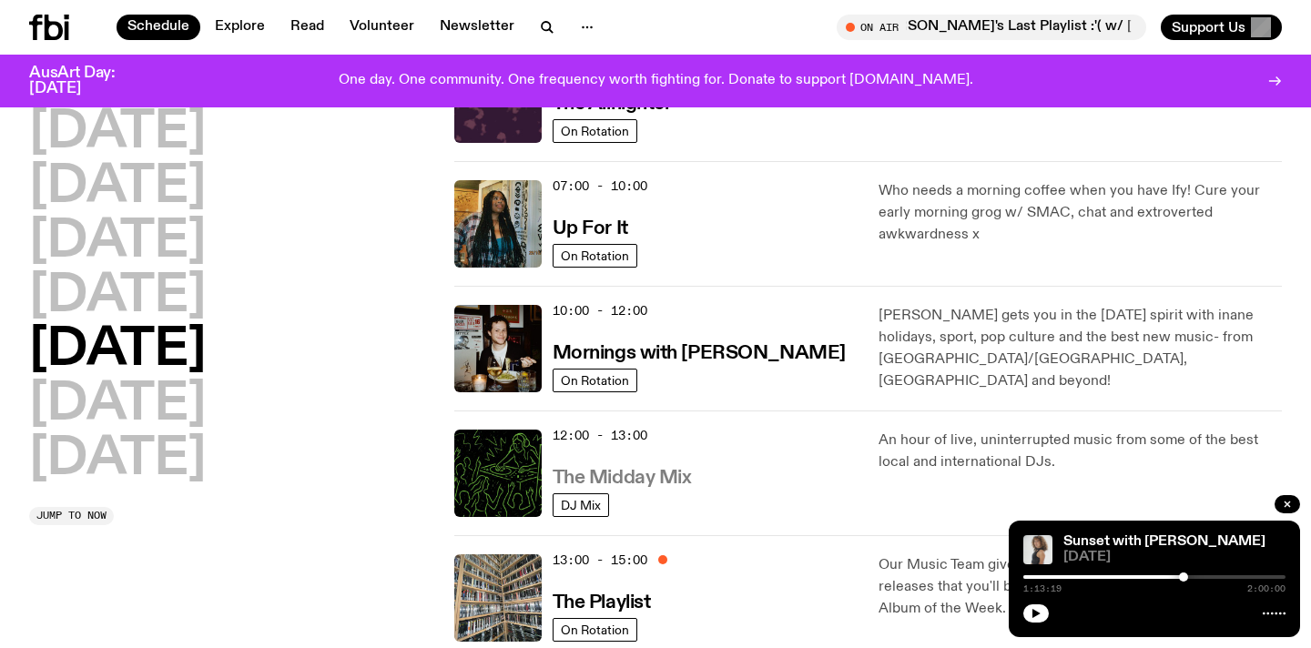
click at [660, 481] on h3 "The Midday Mix" at bounding box center [622, 478] width 139 height 19
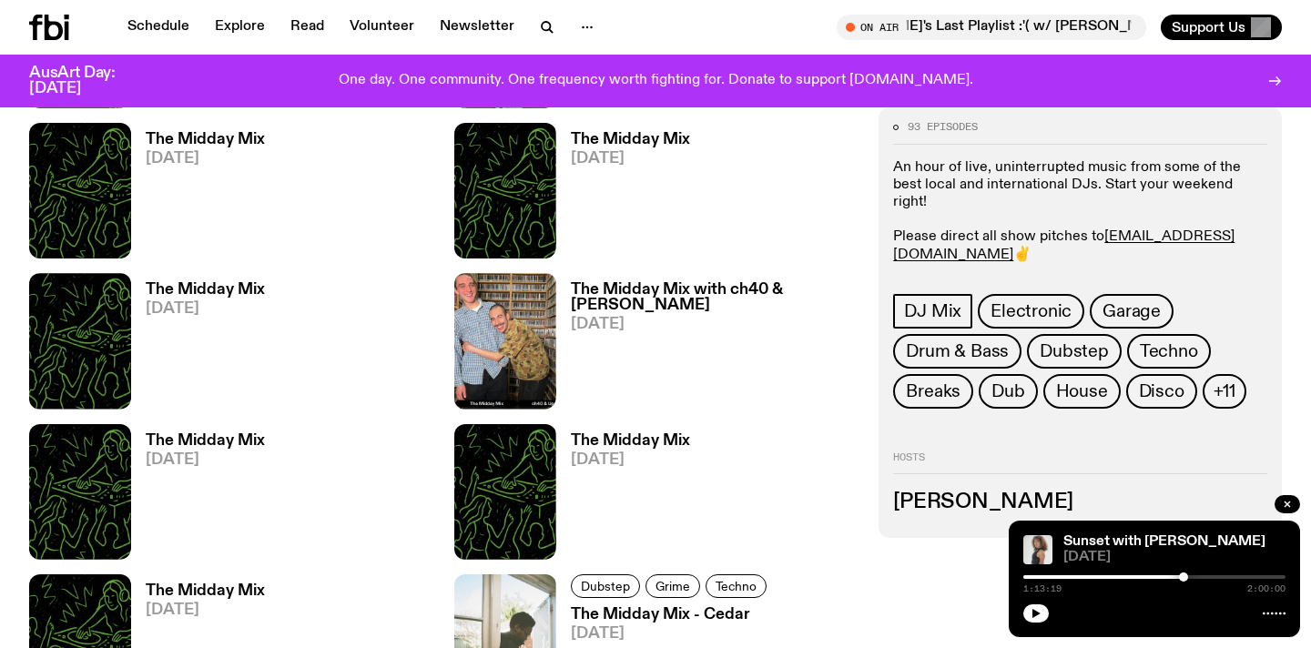
scroll to position [1217, 0]
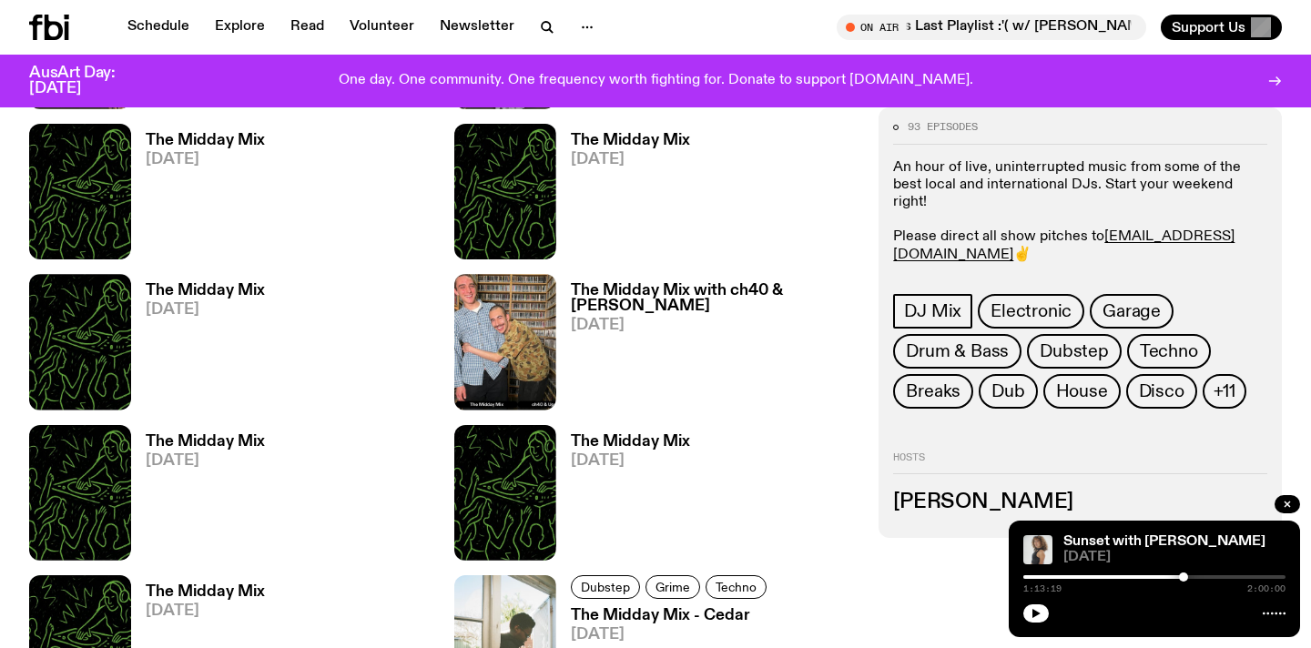
click at [251, 295] on h3 "The Midday Mix" at bounding box center [205, 290] width 119 height 15
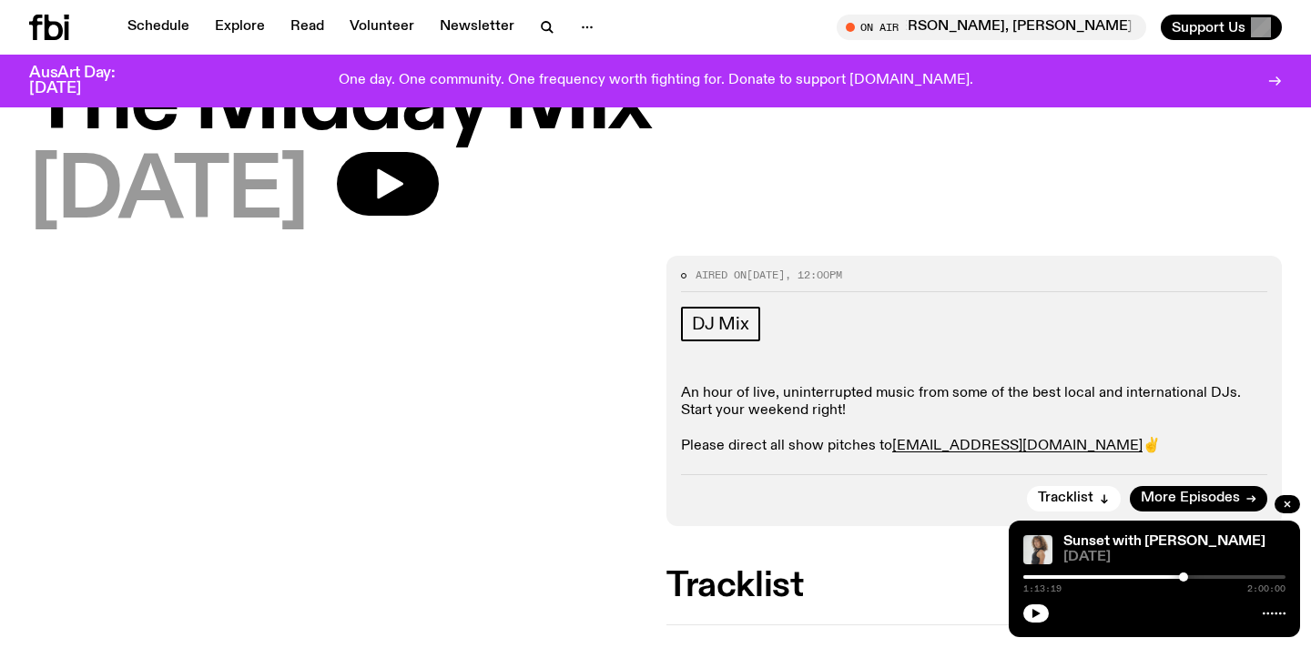
scroll to position [123, 0]
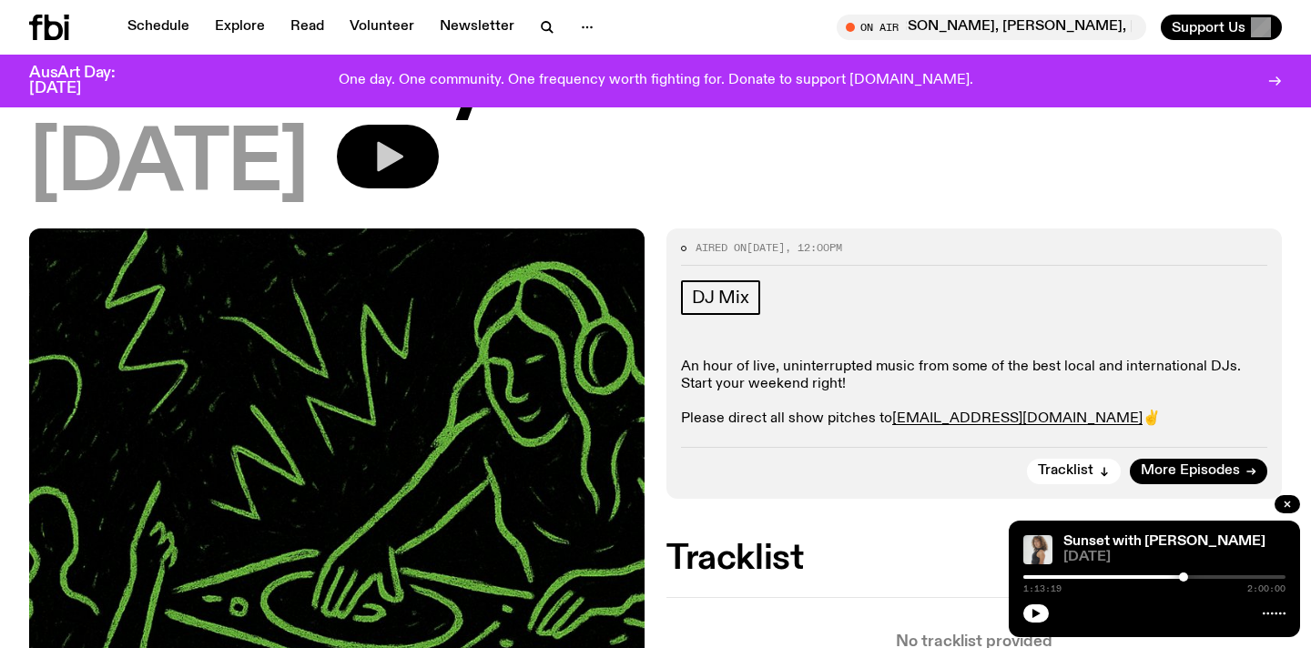
click at [439, 132] on button "button" at bounding box center [388, 157] width 102 height 64
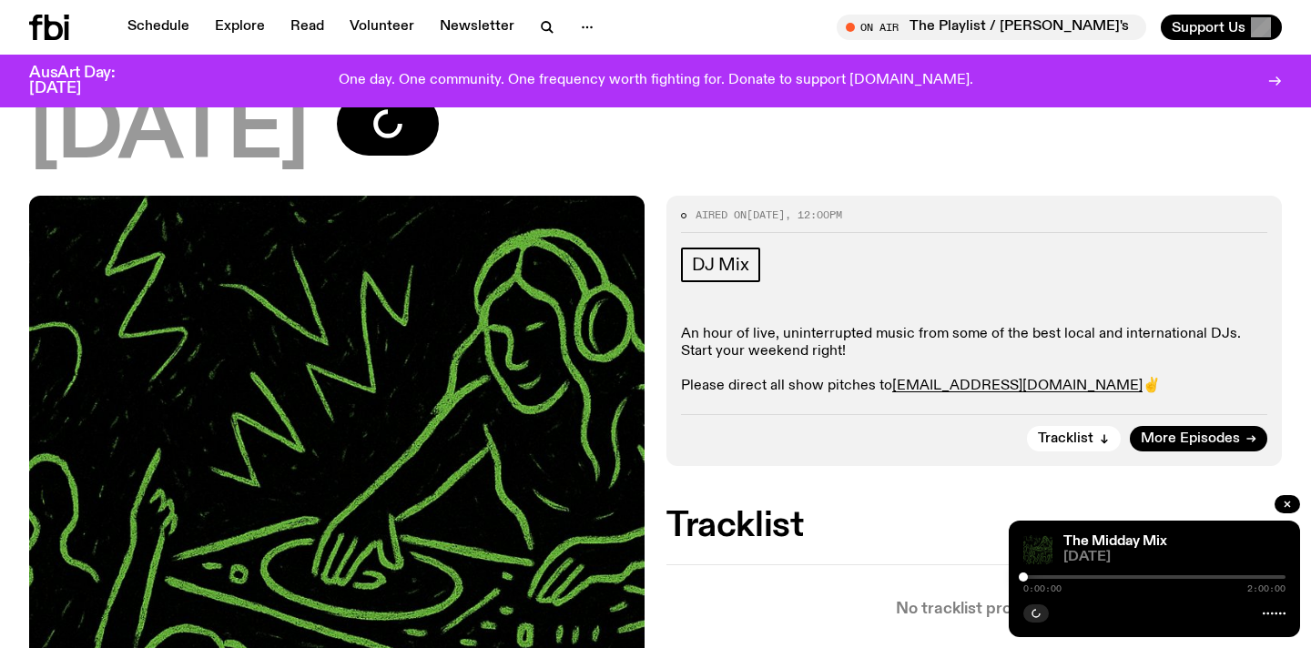
scroll to position [165, 0]
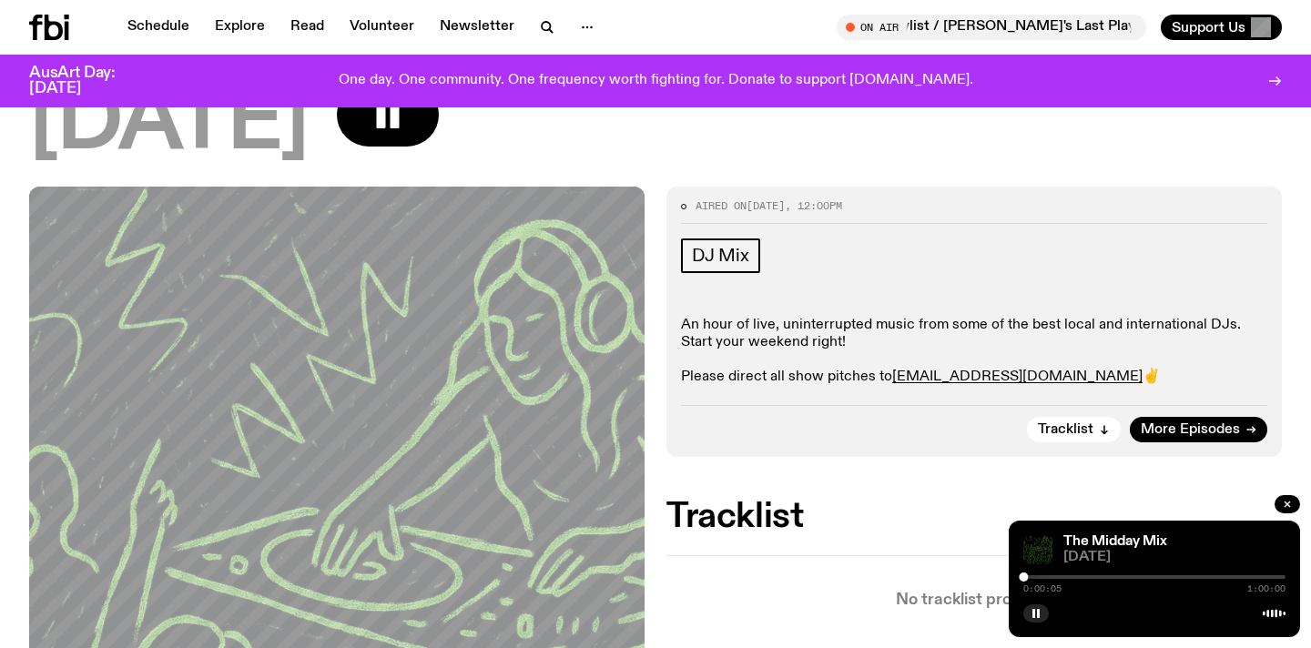
click at [1023, 577] on div at bounding box center [1023, 577] width 9 height 9
click at [1026, 578] on div at bounding box center [1024, 577] width 9 height 9
click at [1031, 580] on div at bounding box center [1028, 577] width 9 height 9
click at [1038, 580] on div at bounding box center [1036, 577] width 9 height 9
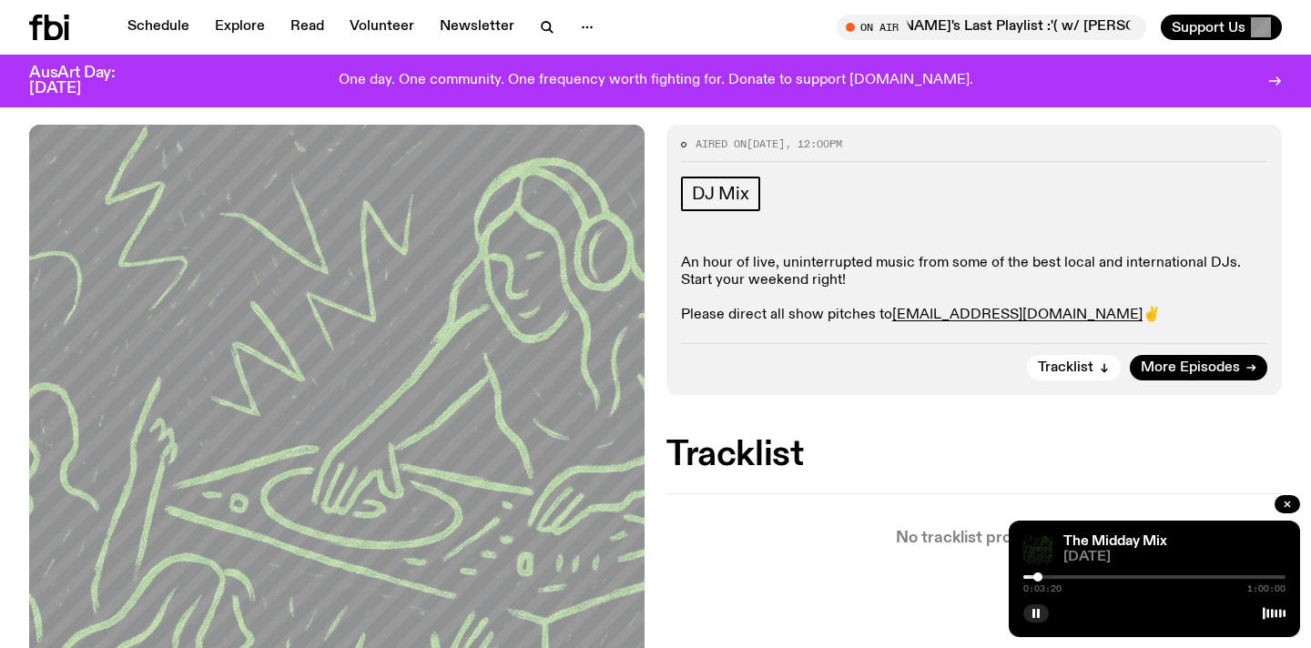
scroll to position [228, 0]
drag, startPoint x: 1039, startPoint y: 572, endPoint x: 1052, endPoint y: 572, distance: 13.7
click at [1052, 573] on div at bounding box center [1052, 577] width 9 height 9
click at [1049, 573] on div at bounding box center [1048, 577] width 9 height 9
click at [1065, 577] on div at bounding box center [1154, 577] width 262 height 4
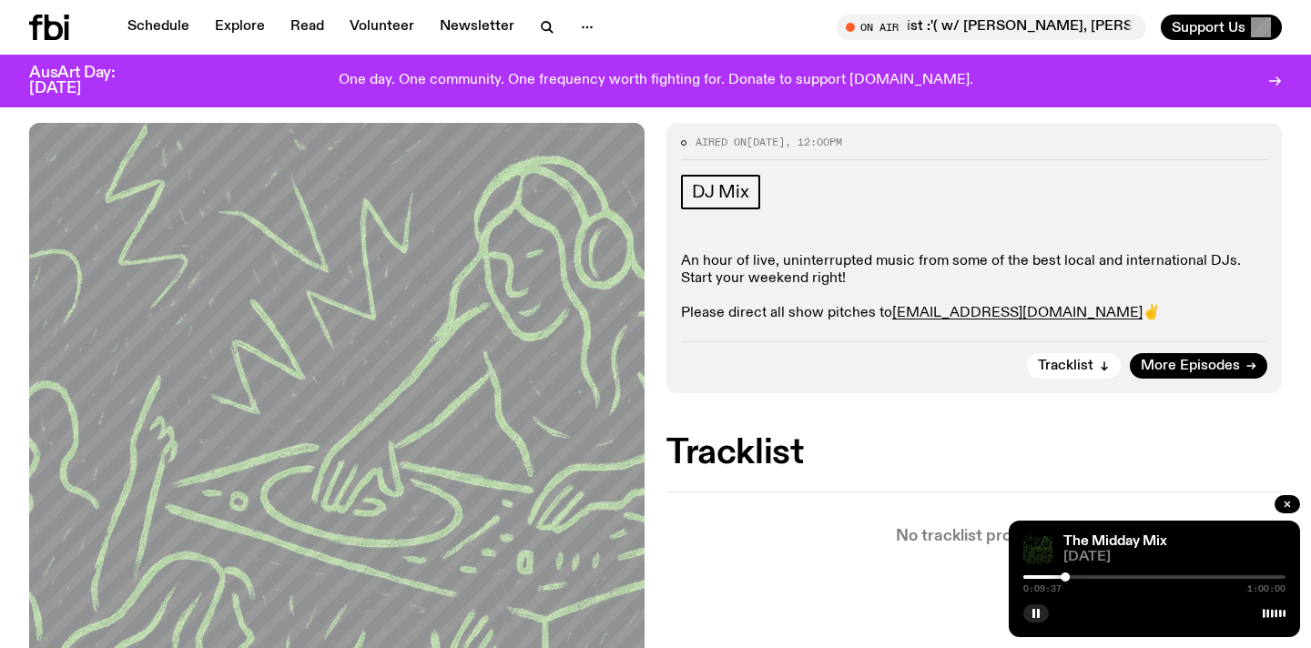
click at [1072, 575] on div at bounding box center [1154, 577] width 262 height 4
click at [1081, 575] on div at bounding box center [1154, 577] width 262 height 4
click at [1090, 574] on div "0:13:21 1:00:00" at bounding box center [1154, 583] width 262 height 22
click at [1090, 577] on div at bounding box center [1154, 577] width 262 height 4
click at [1097, 576] on div at bounding box center [1154, 577] width 262 height 4
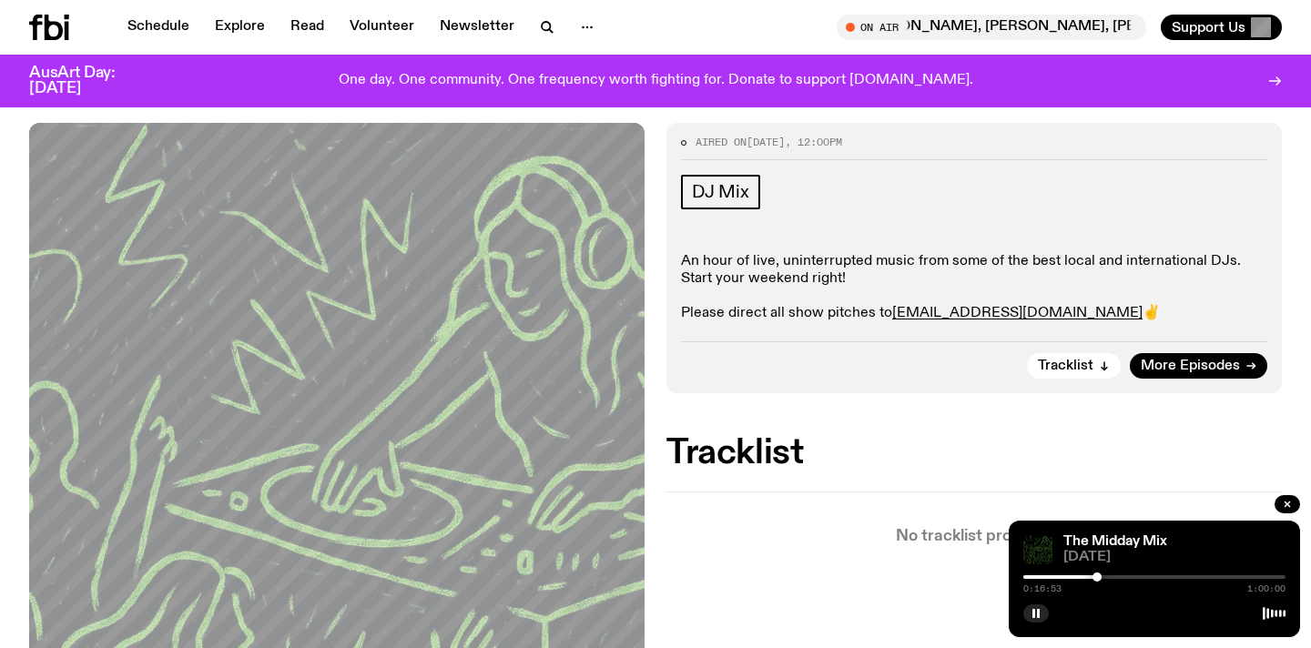
click at [1106, 576] on div at bounding box center [1154, 577] width 262 height 4
click at [1114, 576] on div at bounding box center [1154, 577] width 262 height 4
click at [1122, 575] on div at bounding box center [1154, 577] width 262 height 4
click at [1129, 578] on div at bounding box center [1154, 577] width 262 height 4
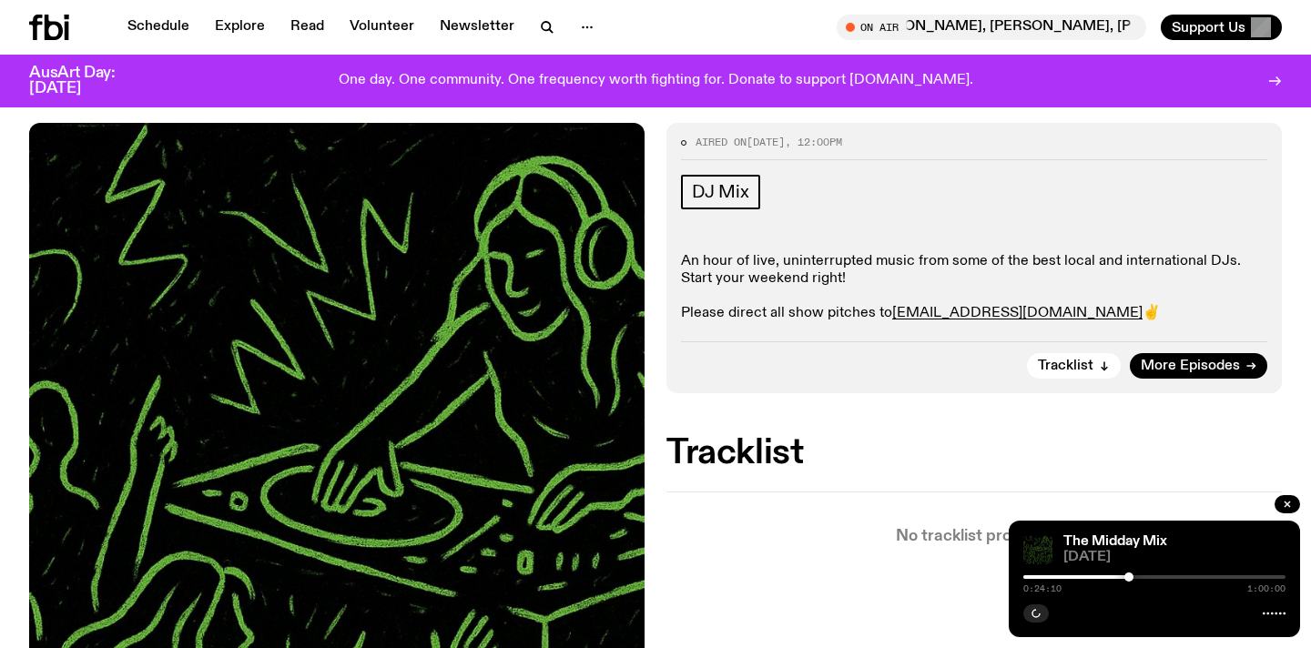
click at [1202, 575] on div at bounding box center [1154, 577] width 262 height 4
click at [1278, 576] on div at bounding box center [1154, 577] width 262 height 4
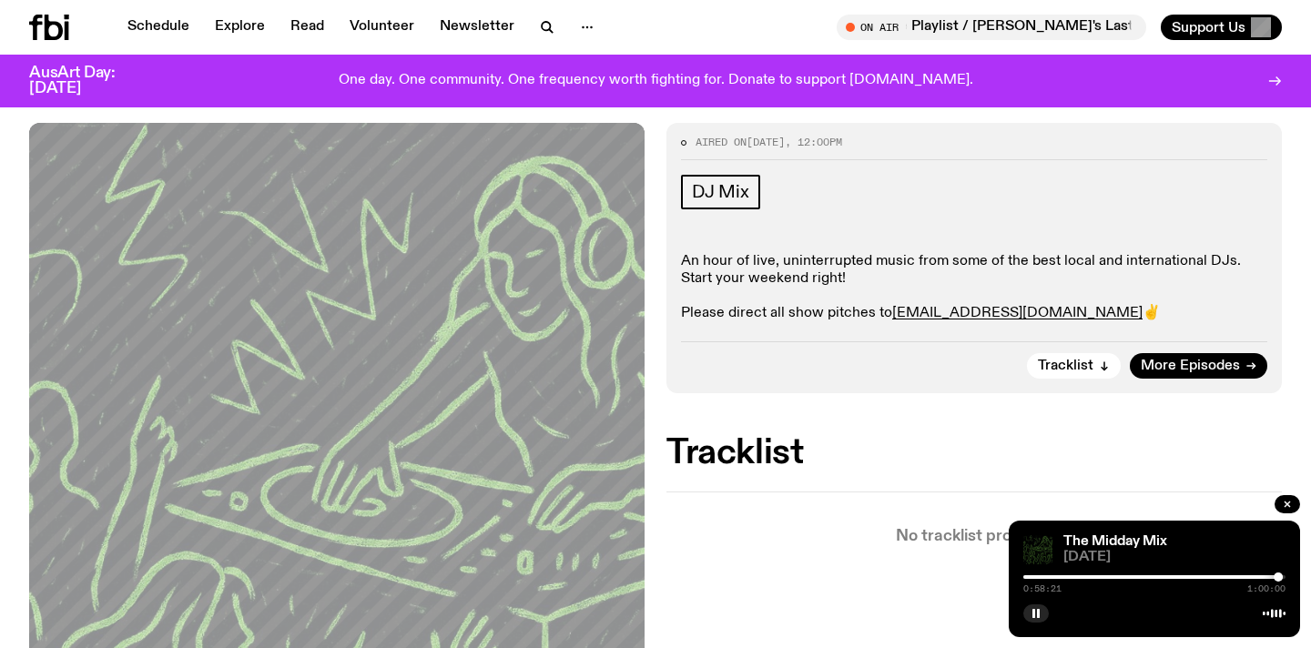
click at [1281, 576] on div at bounding box center [1278, 577] width 9 height 9
click at [1271, 579] on div "0:58:59 1:00:00" at bounding box center [1154, 583] width 262 height 22
click at [1271, 578] on div at bounding box center [1150, 577] width 262 height 4
click at [1263, 578] on div at bounding box center [1140, 577] width 262 height 4
click at [1254, 578] on div at bounding box center [1131, 577] width 262 height 4
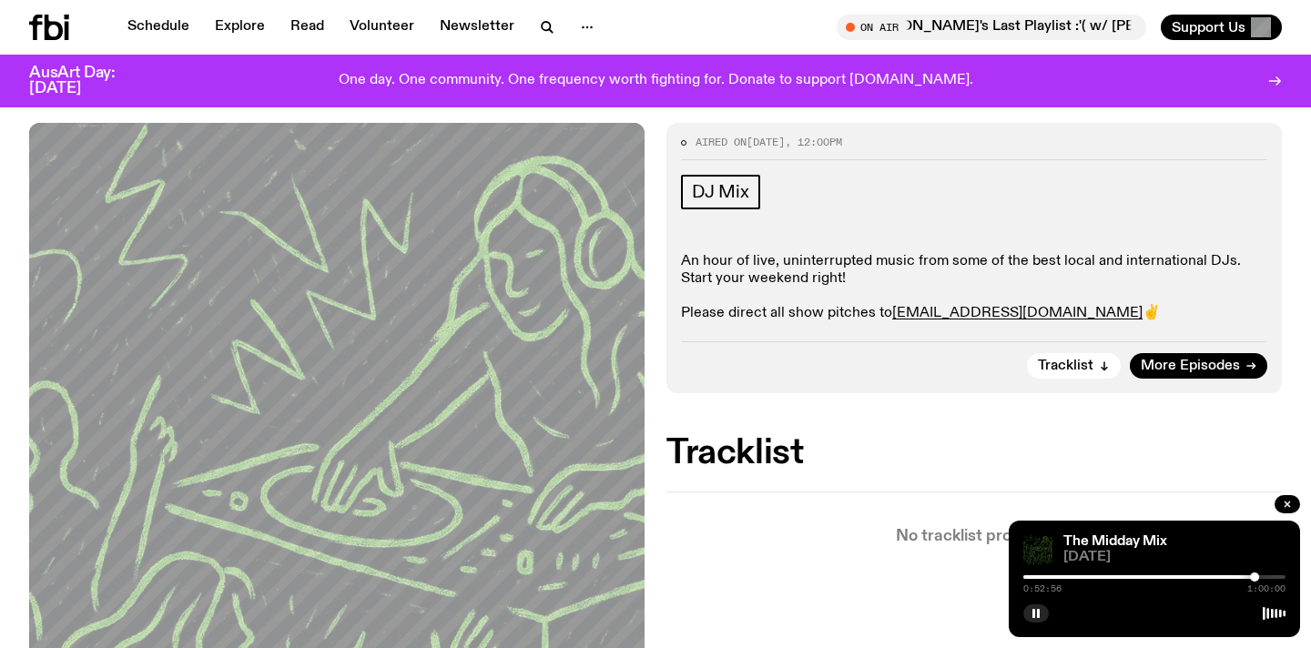
click at [1238, 577] on div at bounding box center [1123, 577] width 262 height 4
